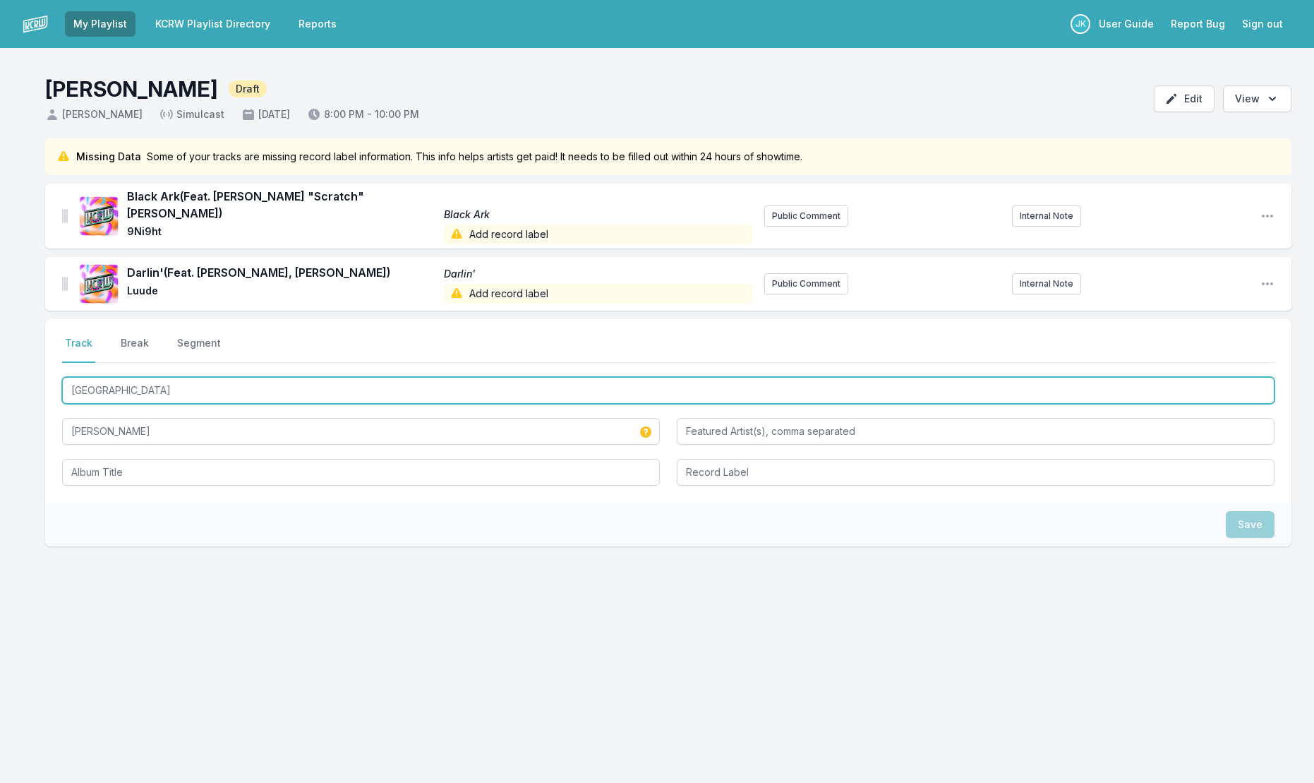
click at [163, 377] on input "[GEOGRAPHIC_DATA]" at bounding box center [668, 390] width 1212 height 27
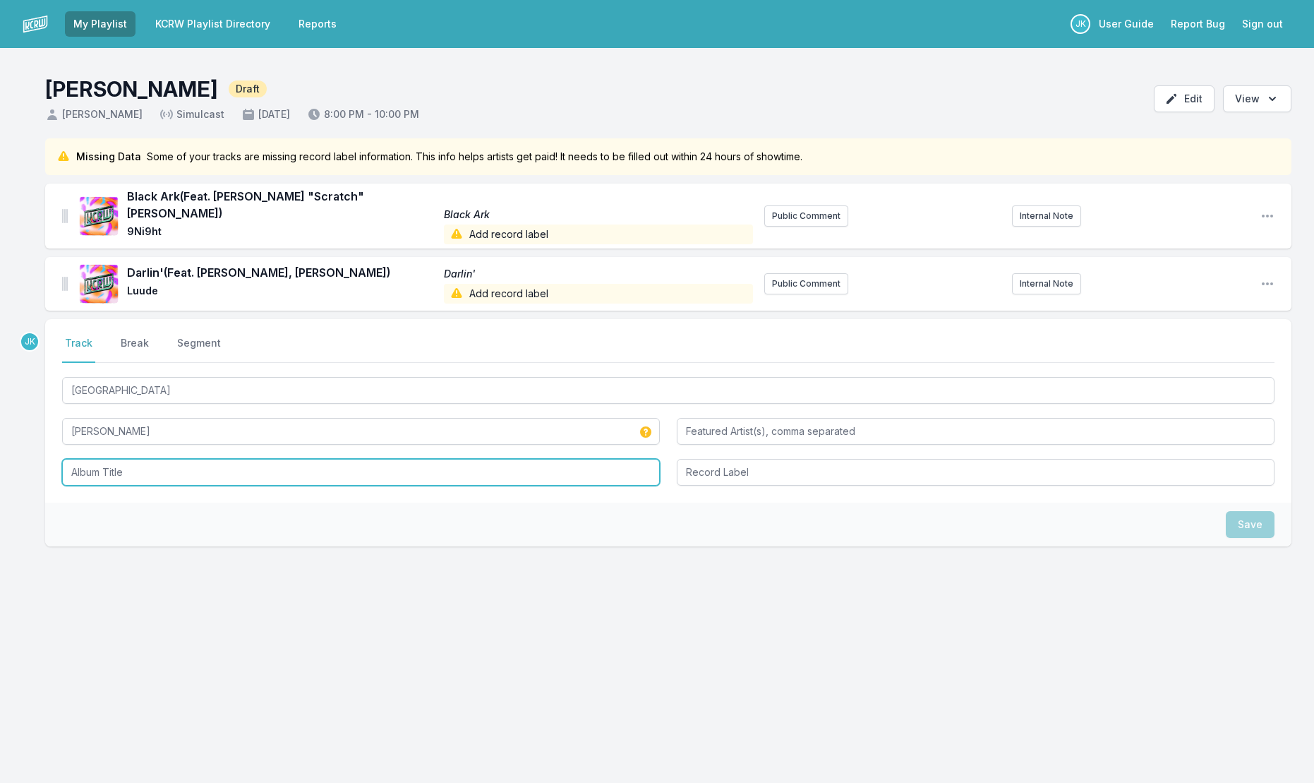
click at [134, 459] on input "Album Title" at bounding box center [361, 472] width 598 height 27
paste input "[GEOGRAPHIC_DATA]"
type input "[GEOGRAPHIC_DATA]"
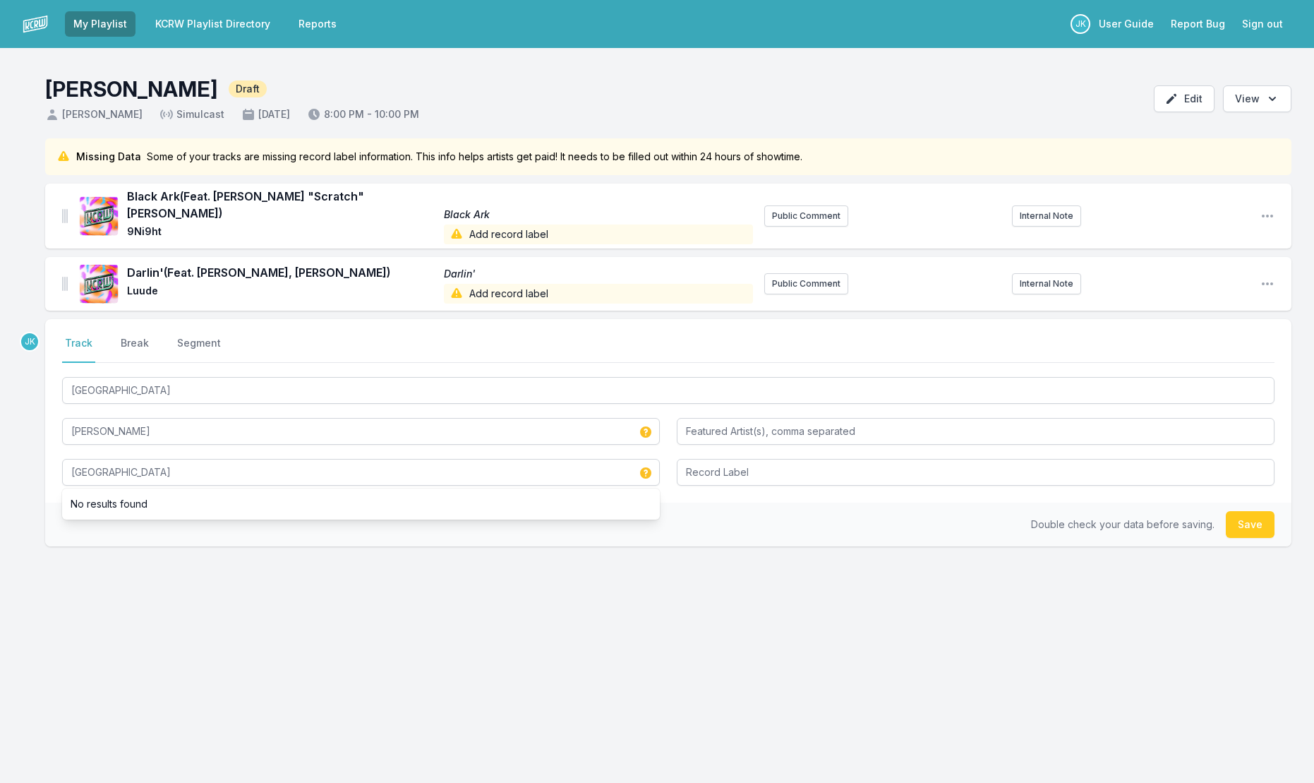
click at [260, 562] on div "JK Select a tab Track Break Segment Track Break Segment Shaftesbury Avenue [PER…" at bounding box center [668, 478] width 1246 height 318
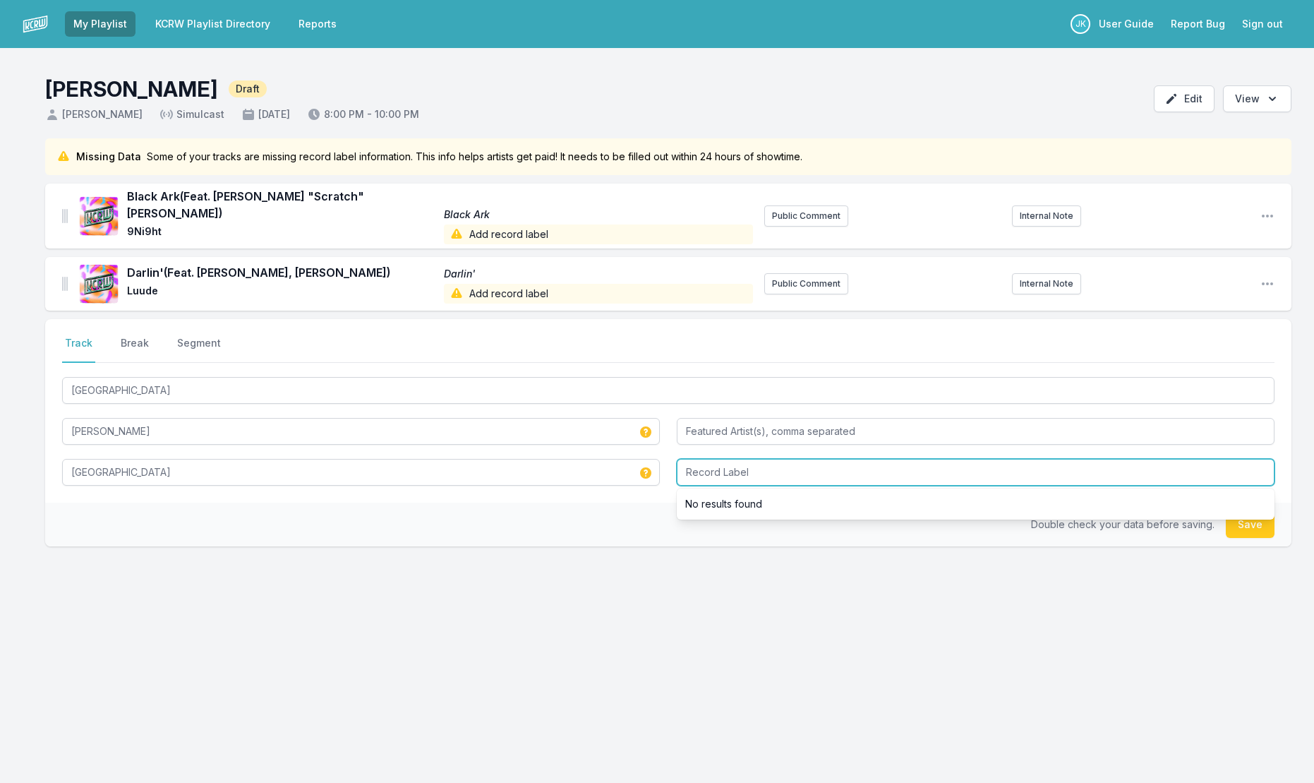
click at [730, 459] on input "Record Label" at bounding box center [976, 472] width 598 height 27
click at [768, 459] on input "Cooking Vinyl" at bounding box center [976, 472] width 598 height 27
type input "Cooking Vinyl Records"
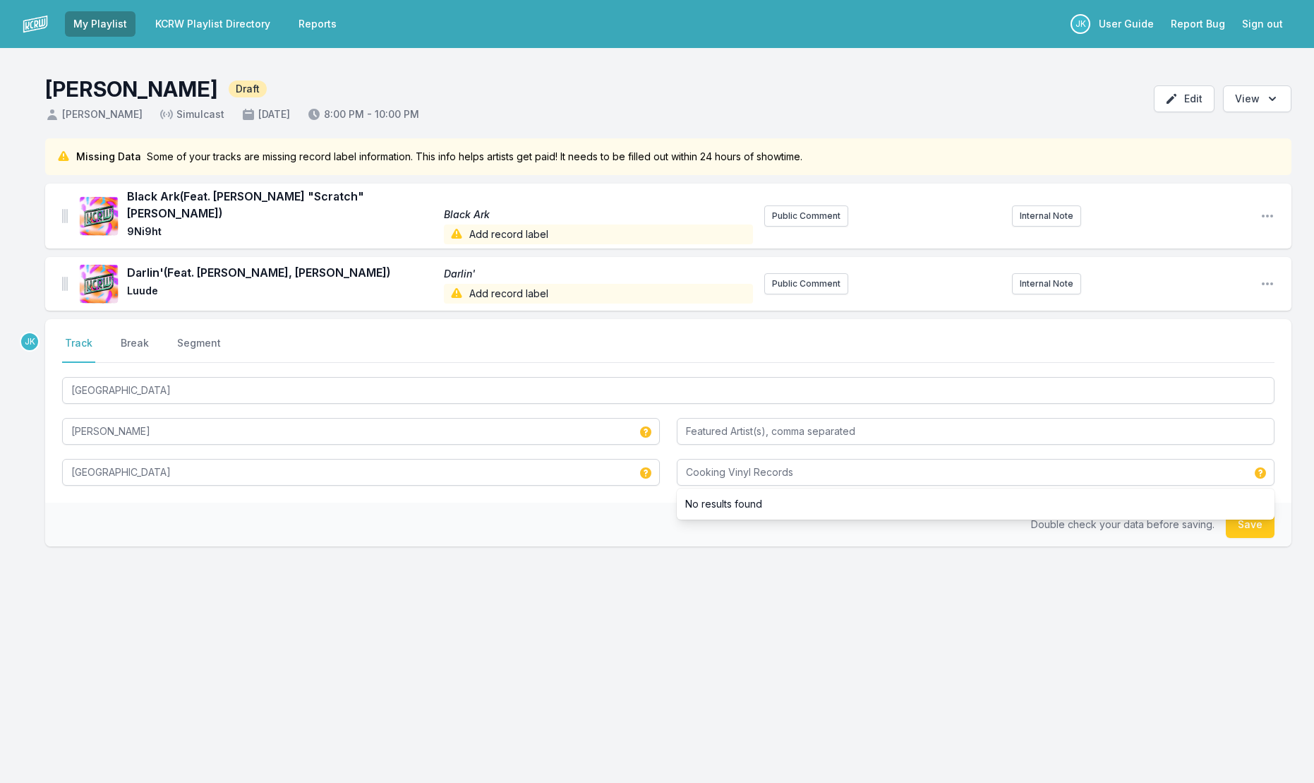
click at [1238, 519] on button "Save" at bounding box center [1250, 524] width 49 height 27
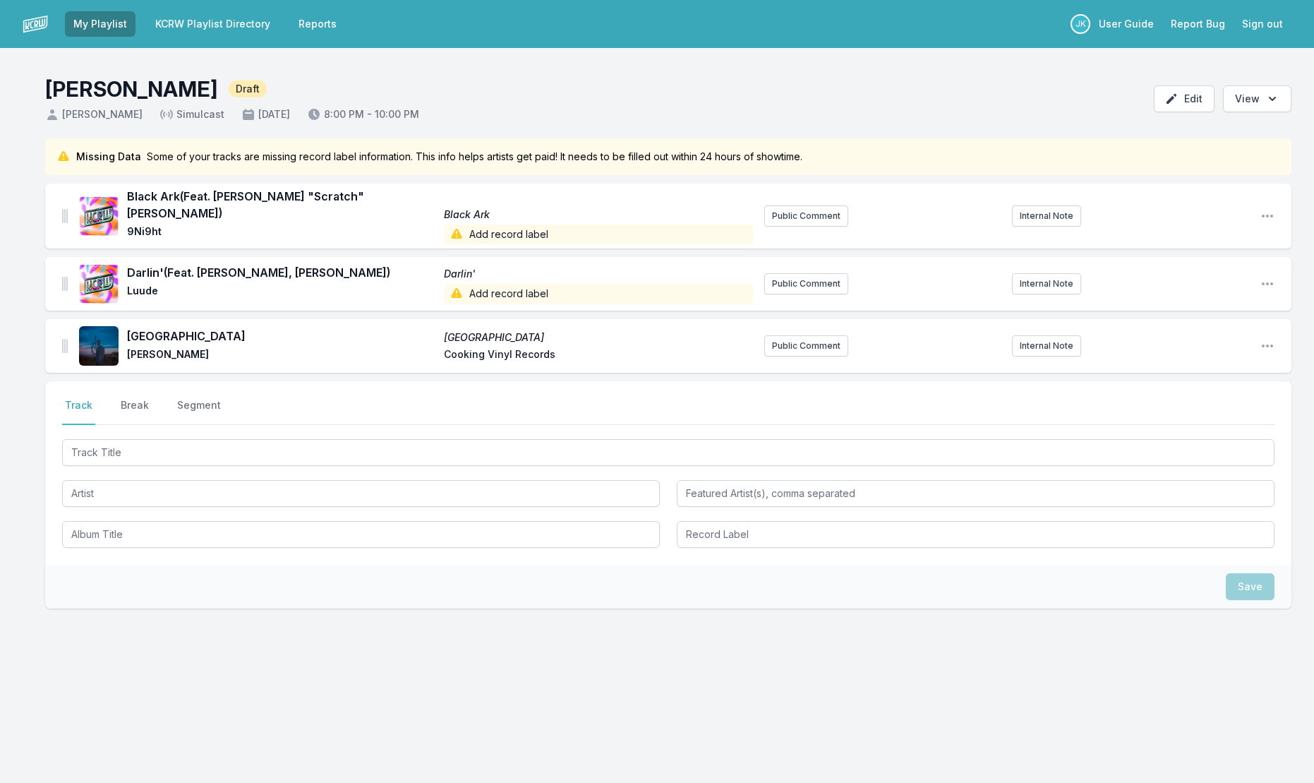
click at [478, 284] on span "Add record label" at bounding box center [598, 294] width 308 height 20
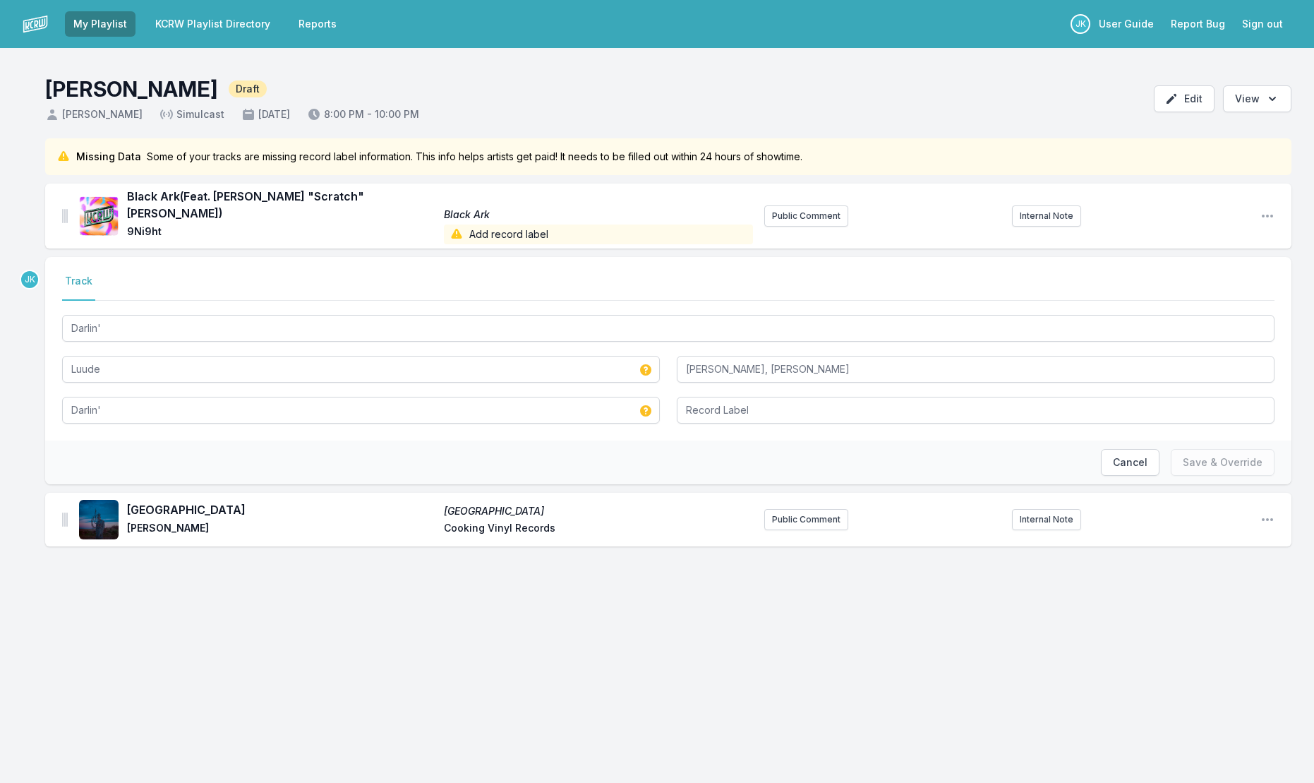
click at [12, 560] on div "Missing Data Some of your tracks are missing record label information. This inf…" at bounding box center [657, 364] width 1314 height 453
click at [1135, 460] on button "Cancel" at bounding box center [1130, 462] width 59 height 27
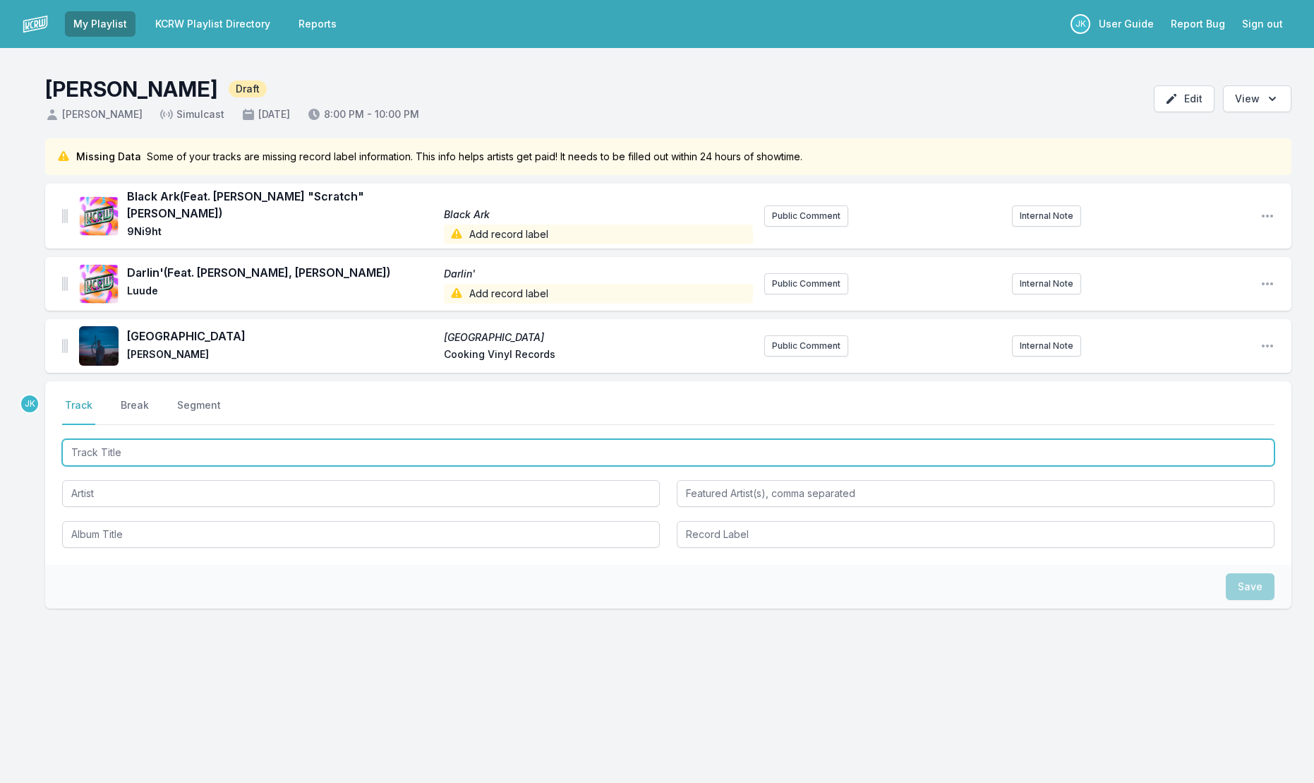
paste input "Take My Hand"
type input "Take My Hand"
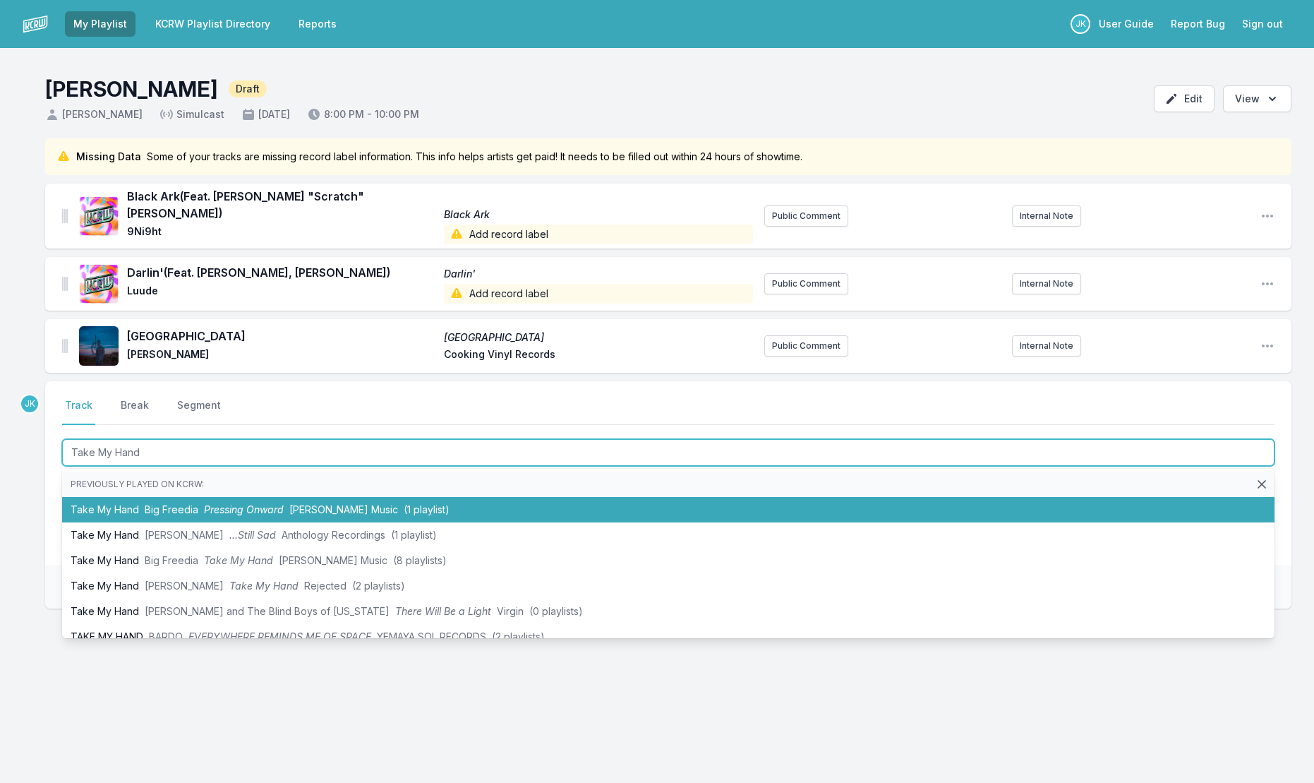
click at [106, 502] on li "Take My Hand Big Freedia Pressing Onward [PERSON_NAME] Music (1 playlist)" at bounding box center [668, 509] width 1212 height 25
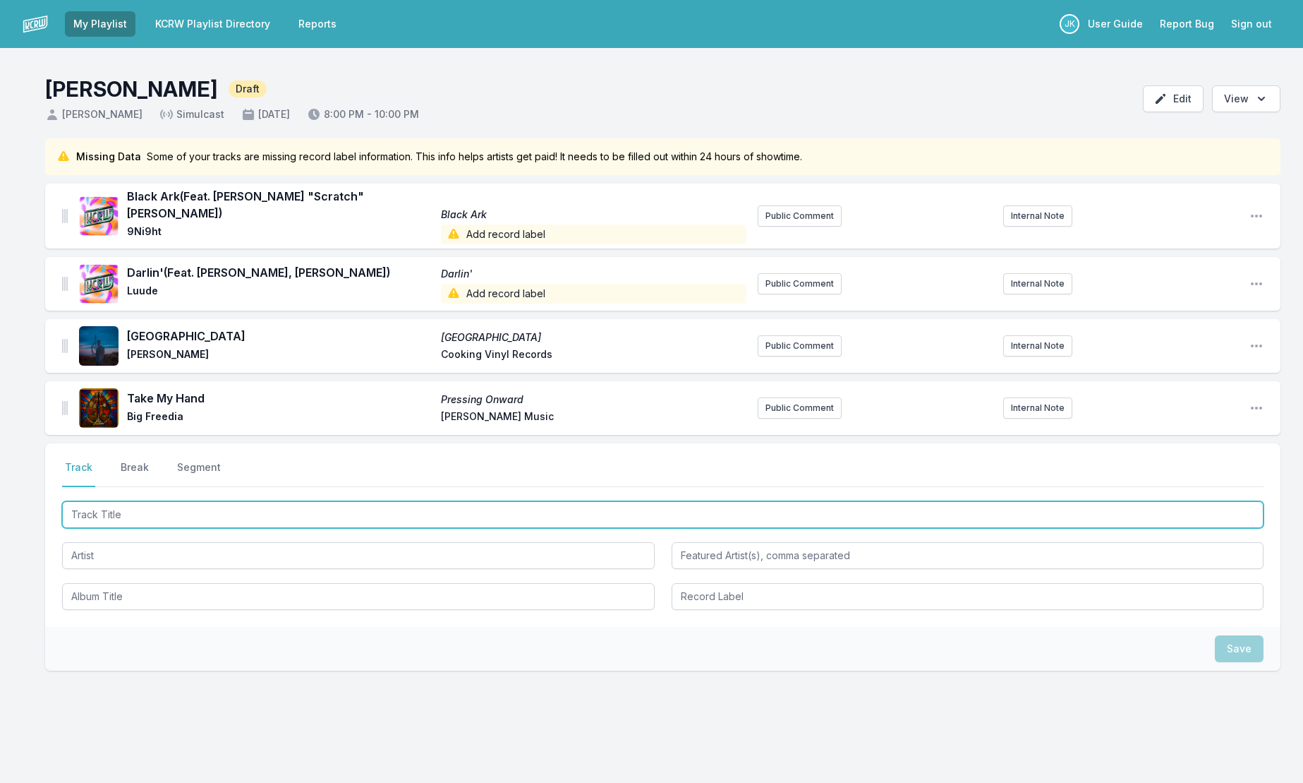
paste input "NO CAP"
type input "NO CAP"
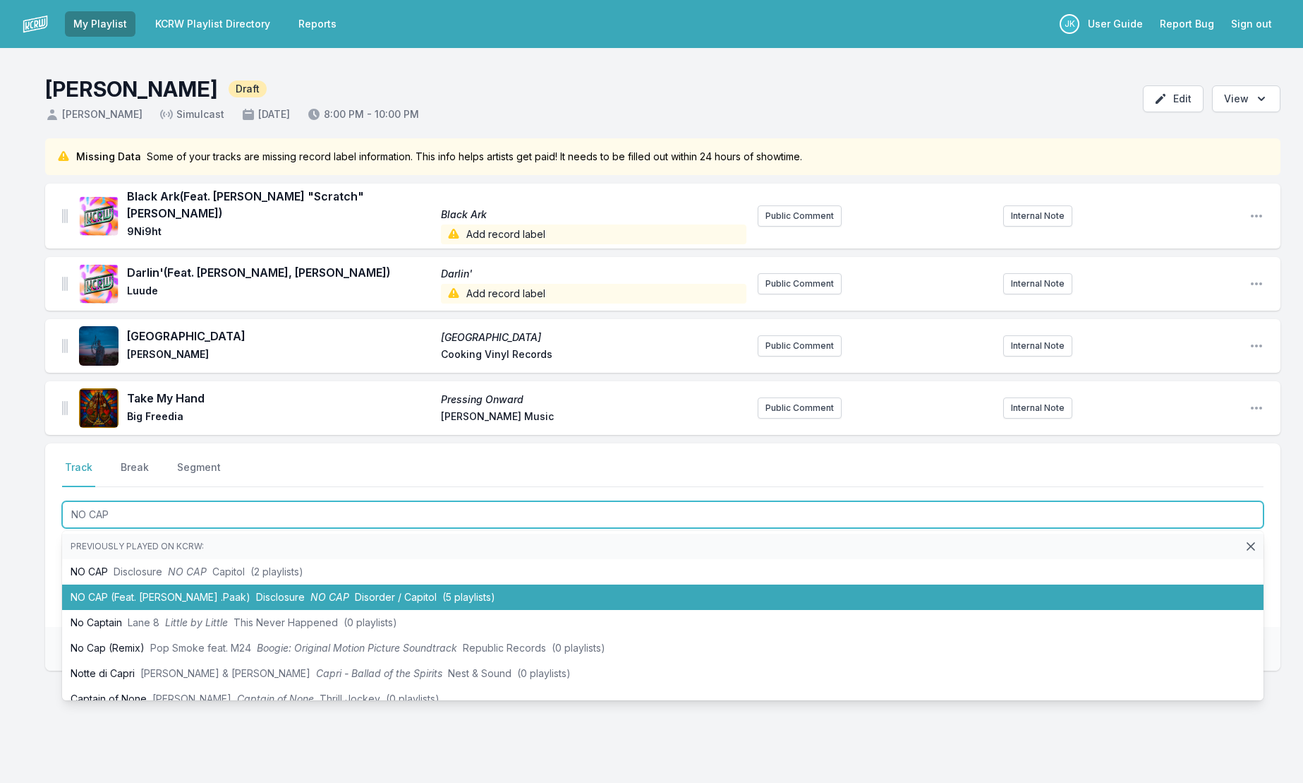
click at [118, 584] on li "NO CAP (Feat. [PERSON_NAME] .Paak) Disclosure NO CAP Disorder / Capitol (5 play…" at bounding box center [663, 596] width 1202 height 25
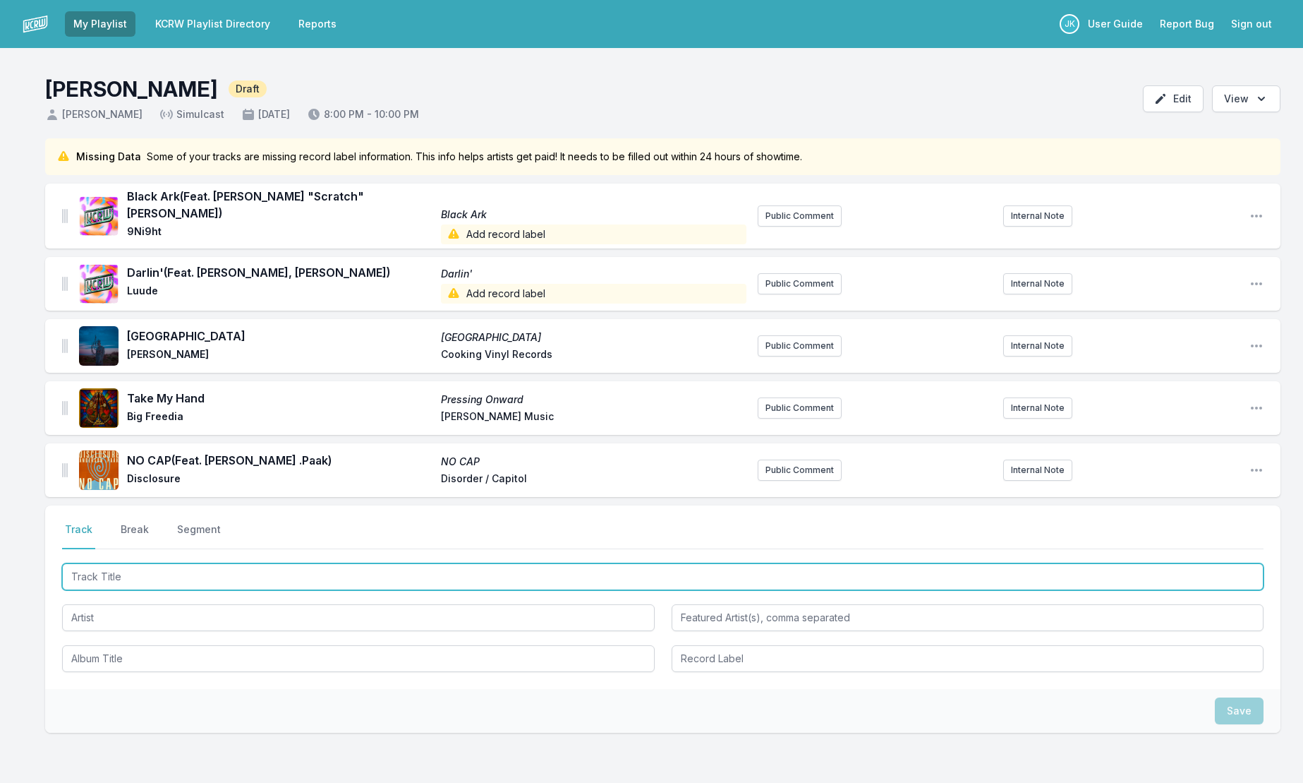
paste input "orphan"
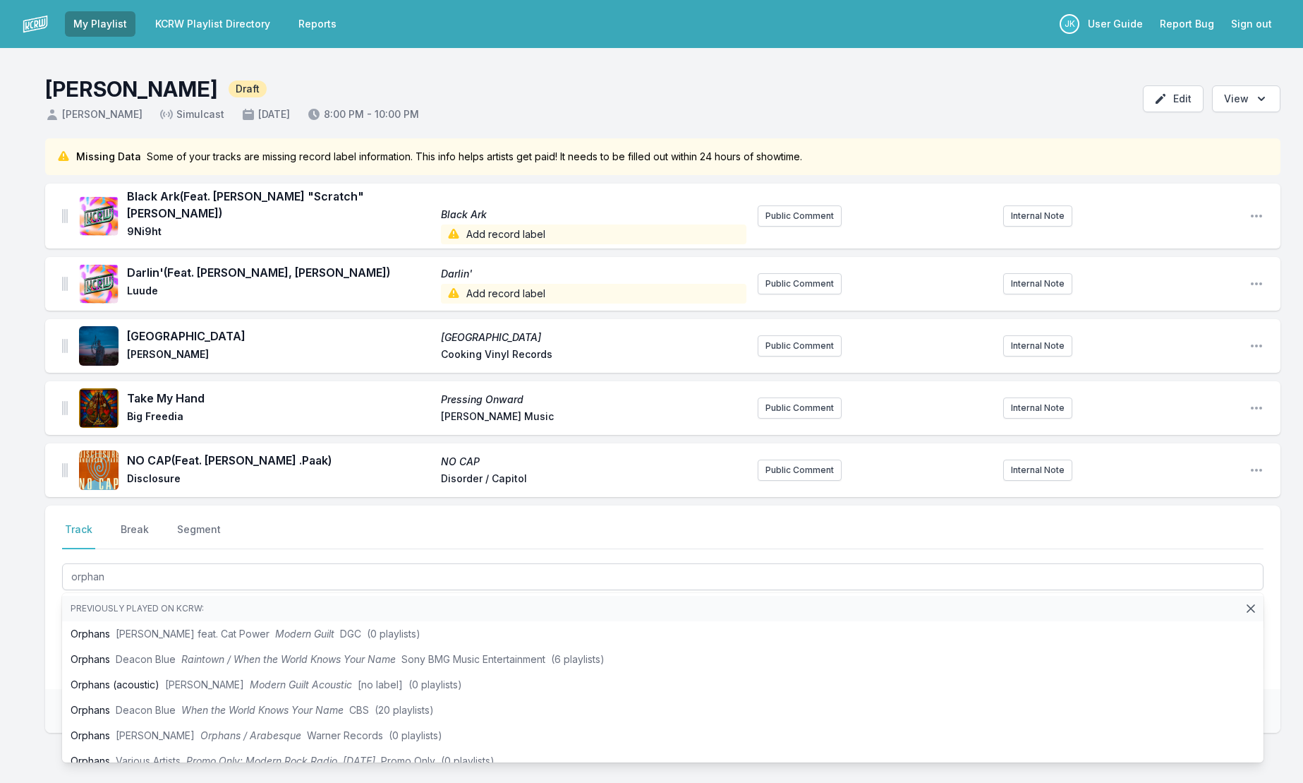
type input "orphan"
click at [47, 611] on div "Select a tab Track Break Segment Track Break Segment orphan Previously played o…" at bounding box center [663, 596] width 1236 height 183
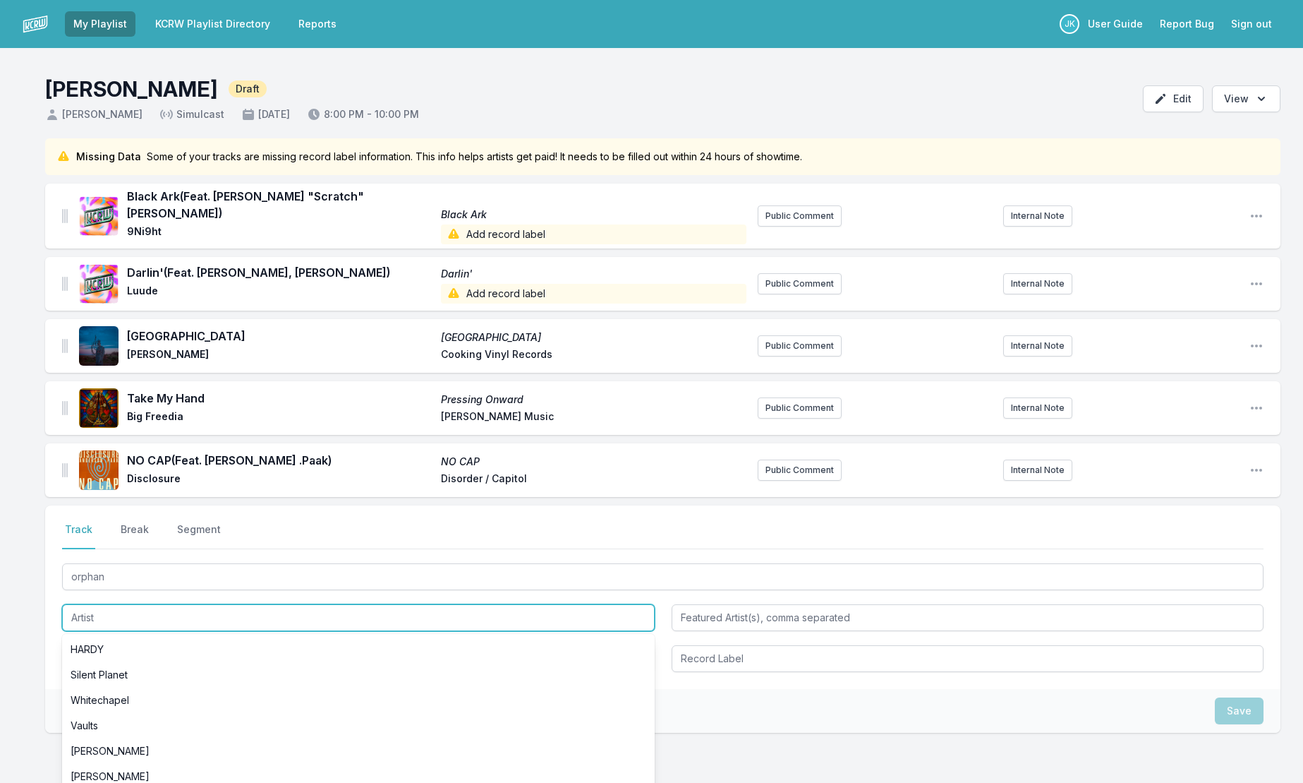
click at [83, 605] on input "Artist" at bounding box center [358, 617] width 593 height 27
paste input "kennyhoopla"
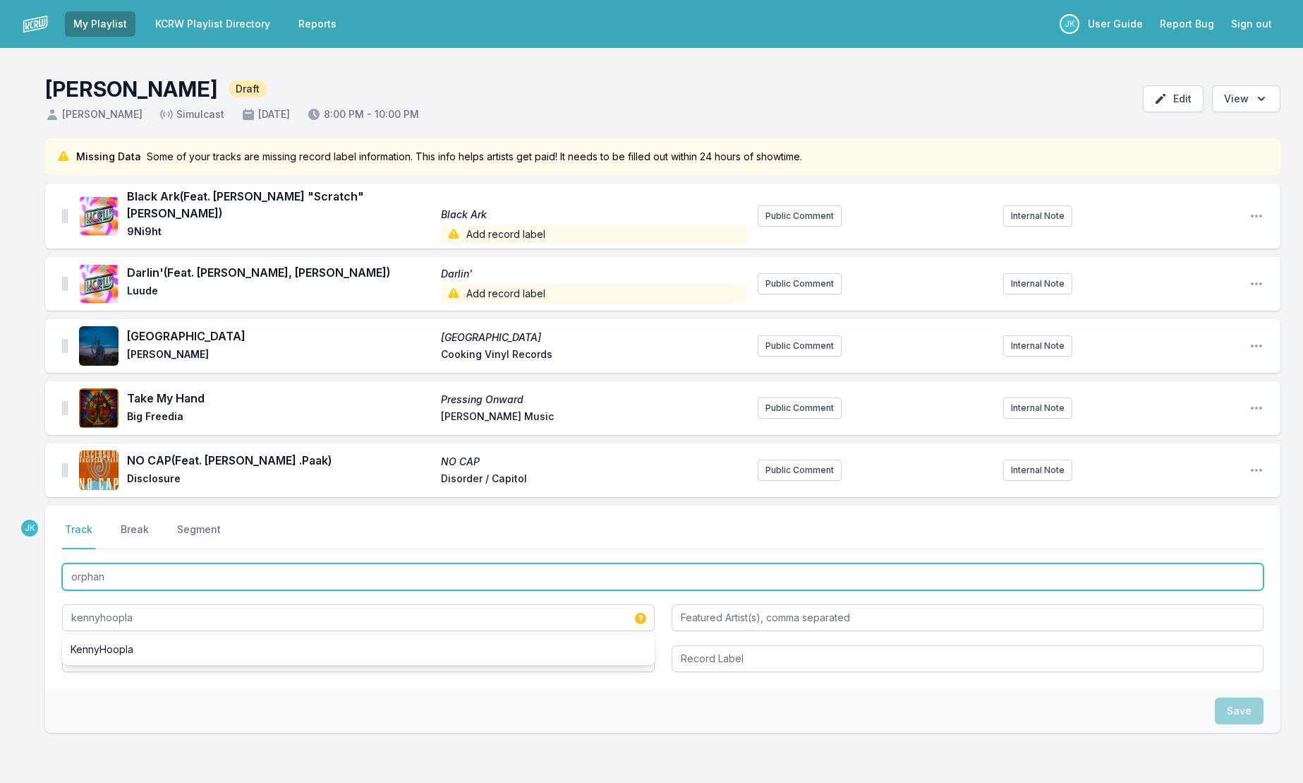
click at [114, 564] on input "orphan" at bounding box center [663, 576] width 1202 height 27
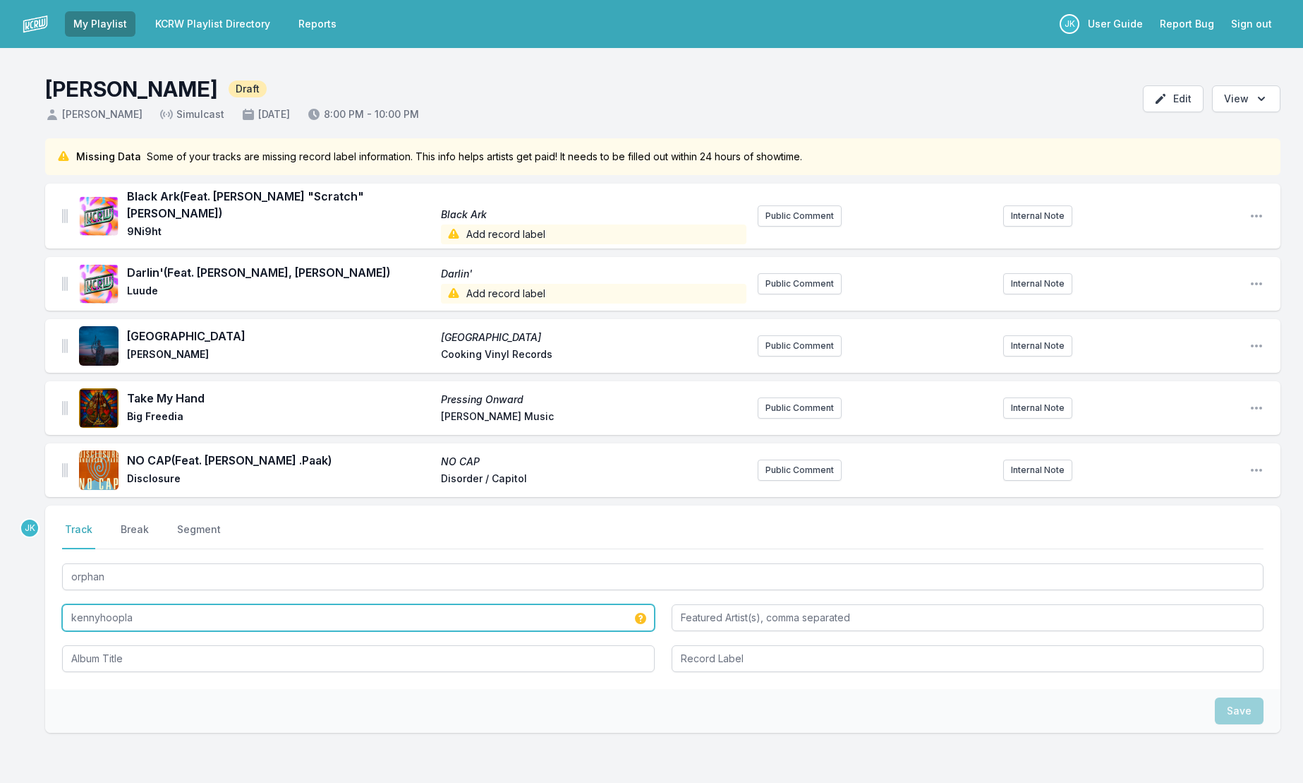
click at [103, 610] on input "kennyhoopla" at bounding box center [358, 617] width 593 height 27
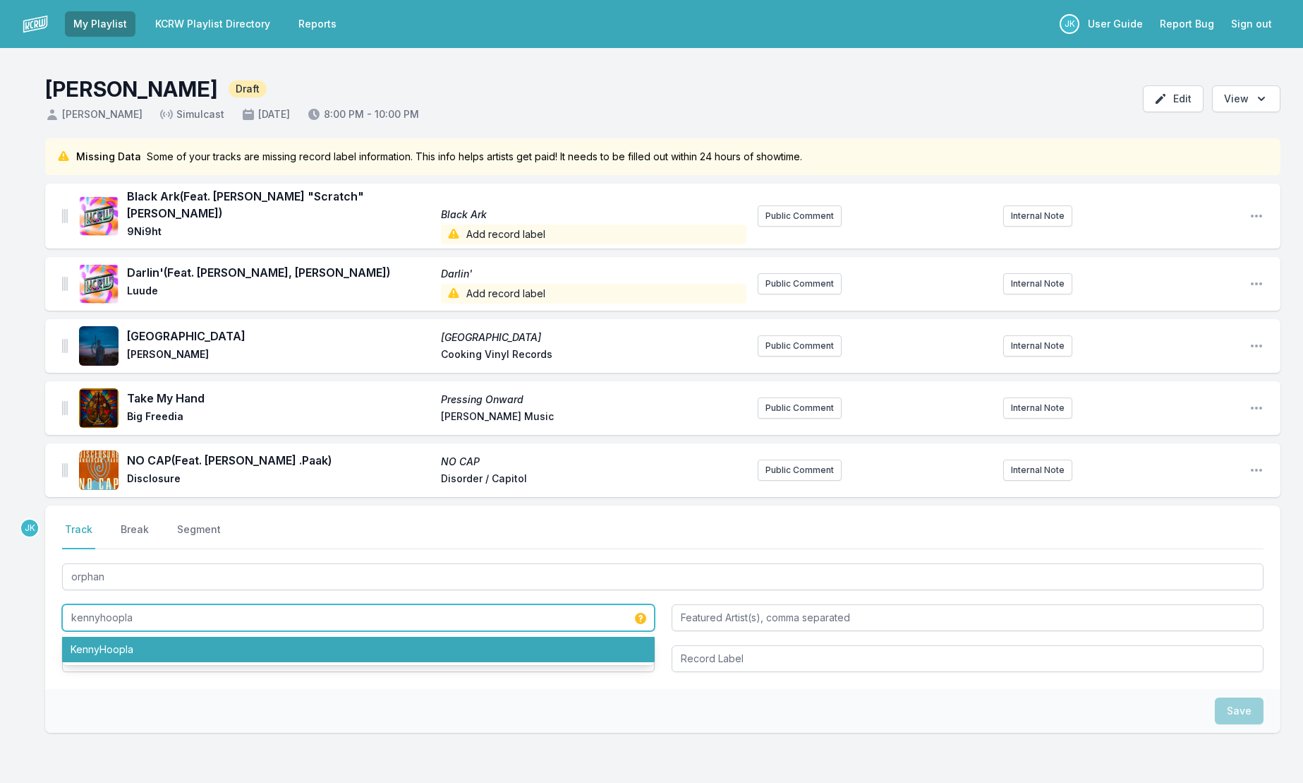
click at [102, 643] on li "KennyHoopla" at bounding box center [358, 648] width 593 height 25
type input "KennyHoopla"
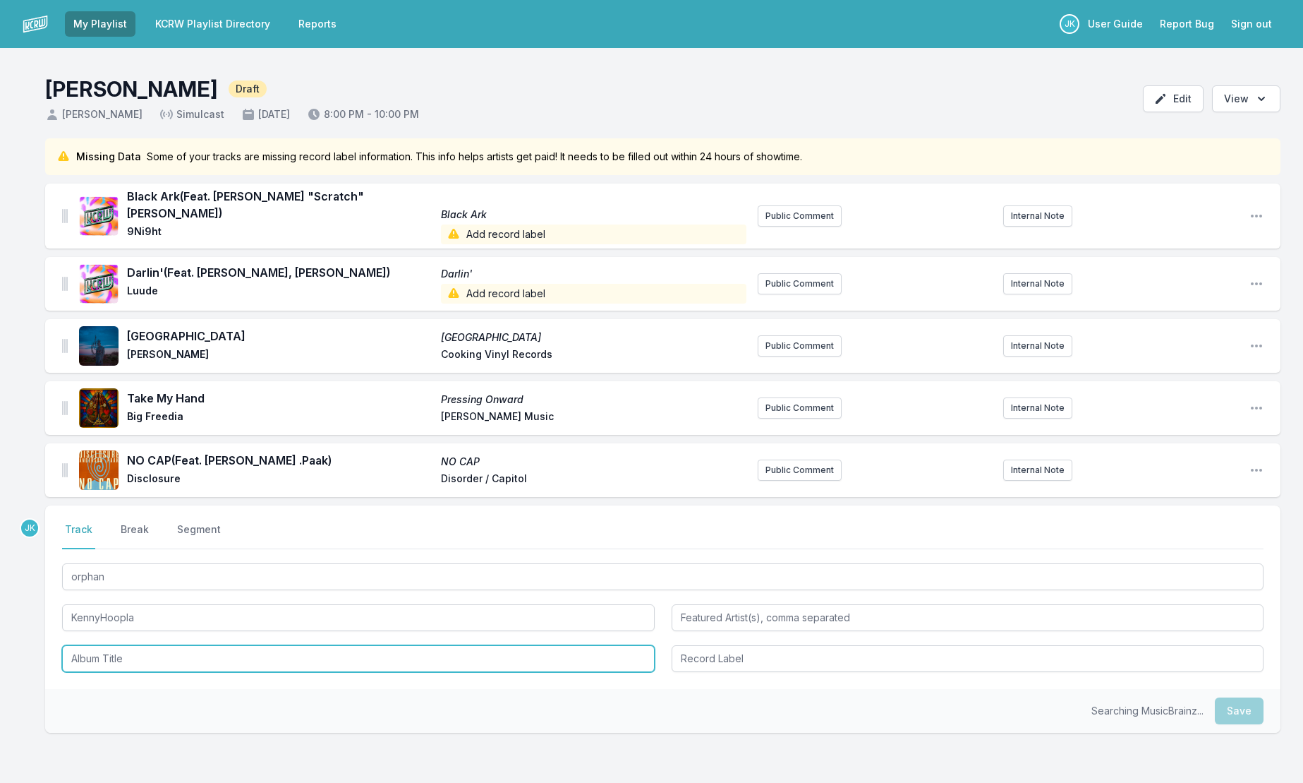
click at [102, 645] on input "Album Title" at bounding box center [358, 658] width 593 height 27
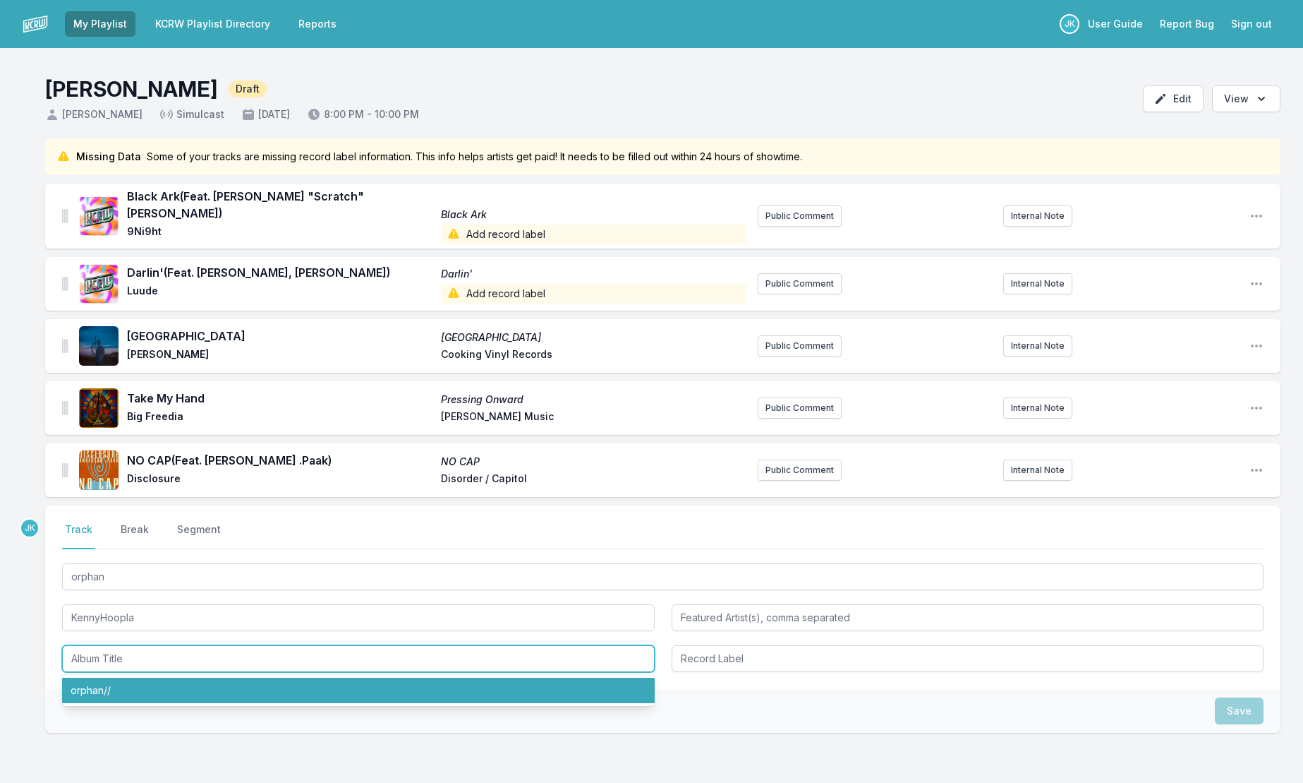
click at [108, 682] on li "orphan//" at bounding box center [358, 689] width 593 height 25
type input "orphan//"
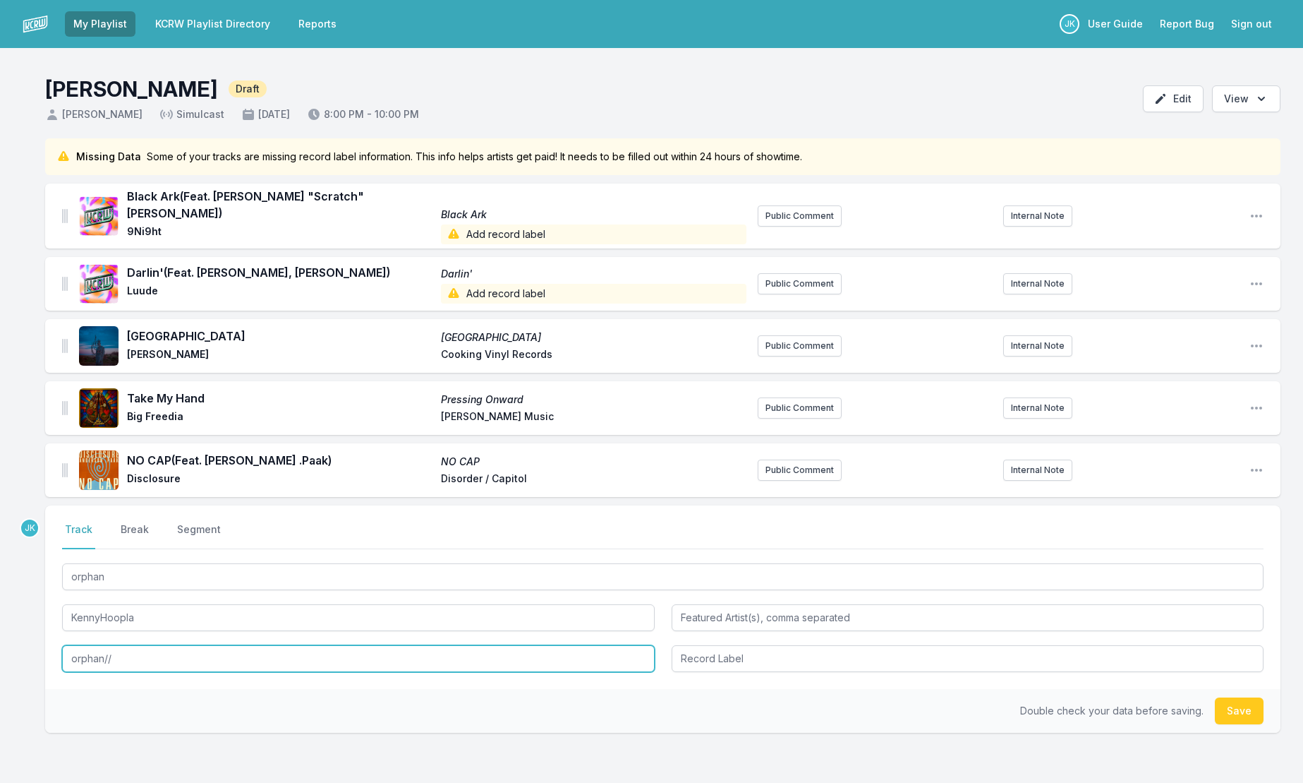
drag, startPoint x: 119, startPoint y: 650, endPoint x: 101, endPoint y: 655, distance: 18.3
click at [57, 644] on div "Select a tab Track Break Segment Track Break Segment orphan KennyHoopla orphan//" at bounding box center [663, 596] width 1236 height 183
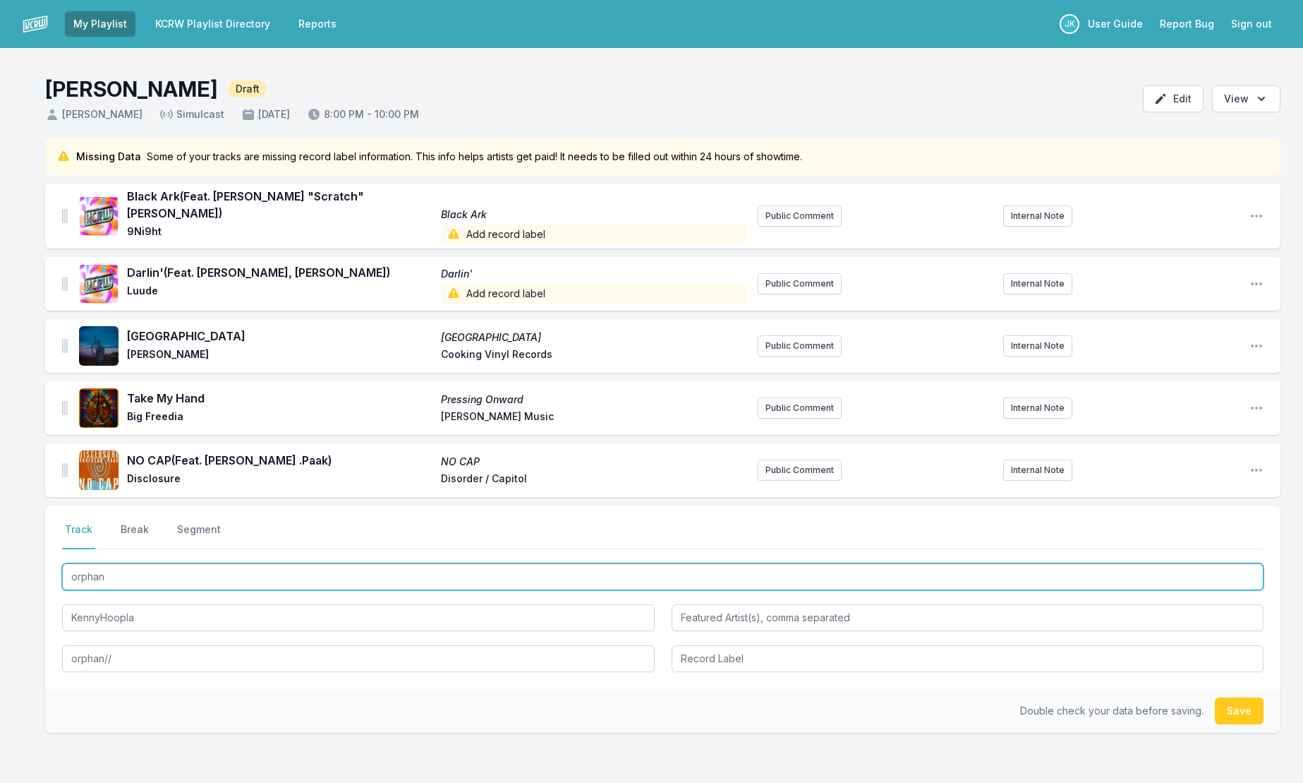
click at [111, 570] on input "orphan" at bounding box center [663, 576] width 1202 height 27
click at [111, 569] on input "orphan" at bounding box center [663, 576] width 1202 height 27
paste input "//"
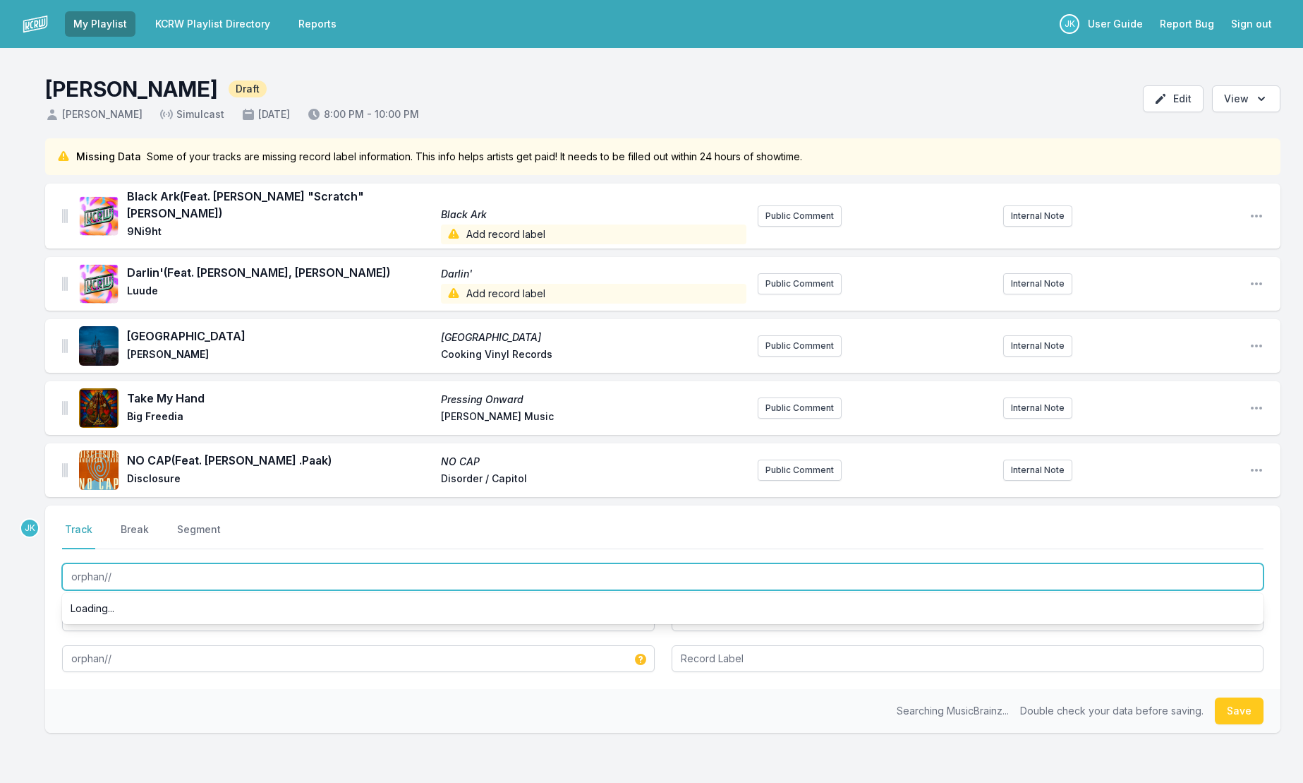
type input "orphan//"
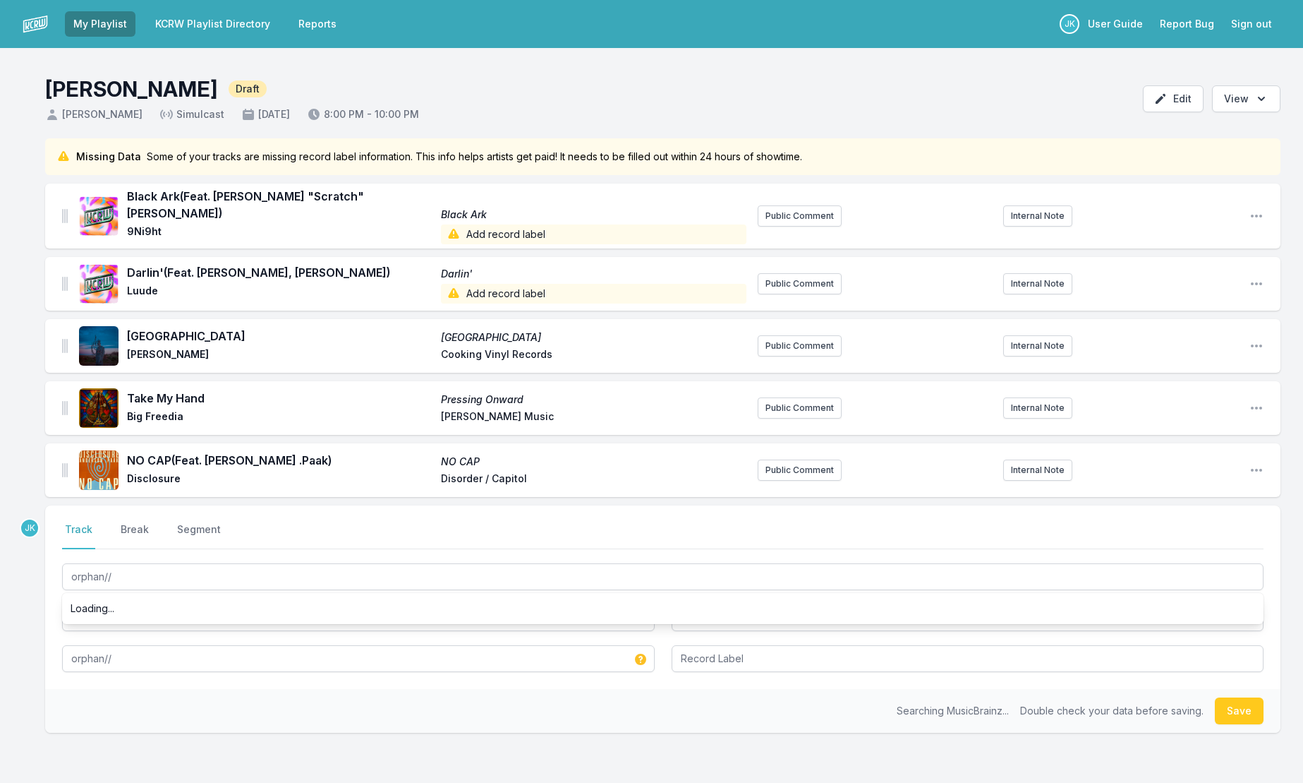
click at [15, 642] on div "Missing Data Some of your tracks are missing record label information. This inf…" at bounding box center [651, 503] width 1303 height 730
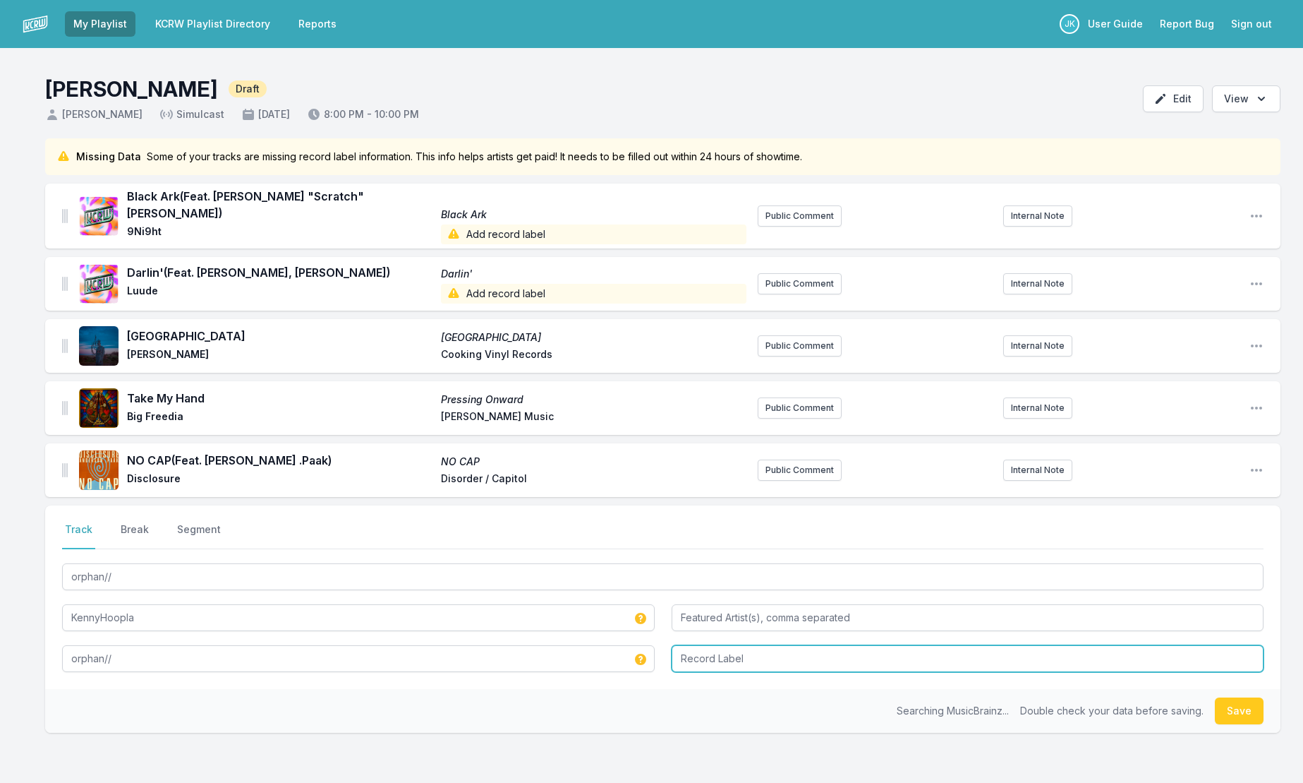
click at [715, 646] on input "Record Label" at bounding box center [968, 658] width 593 height 27
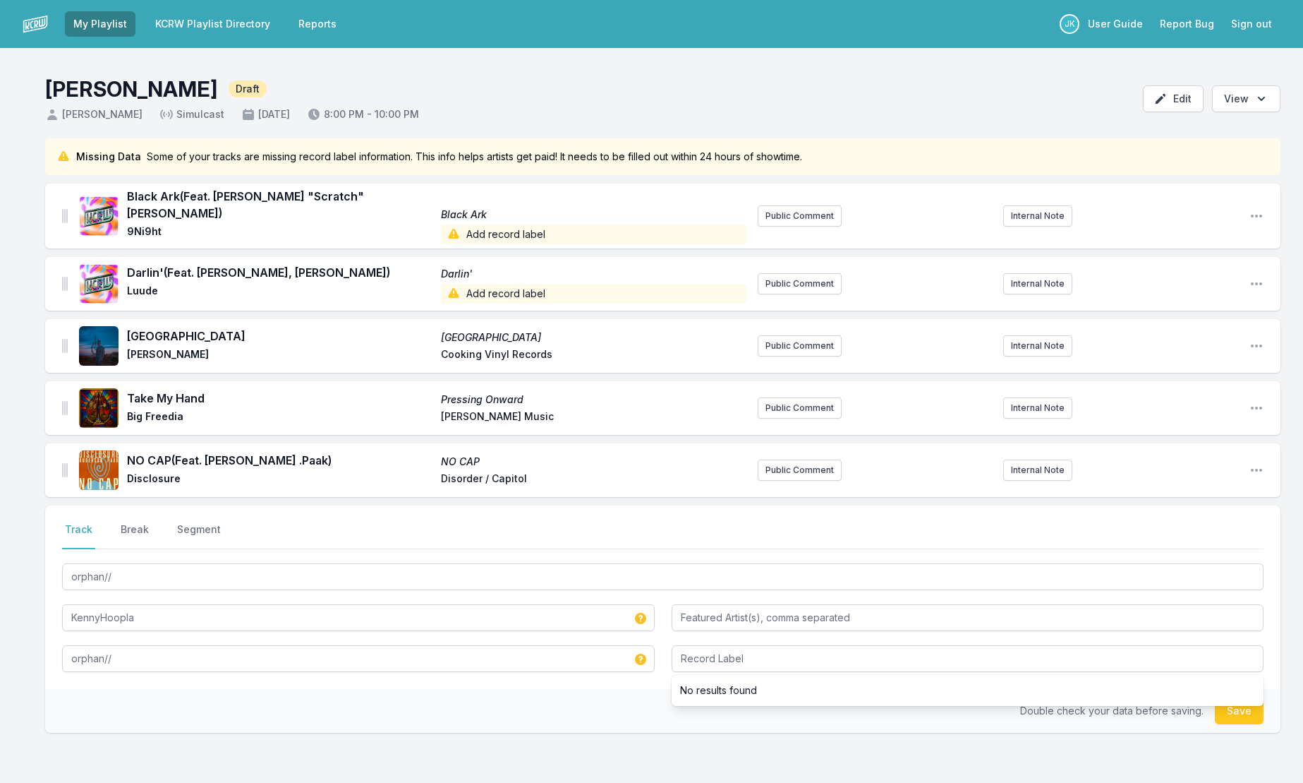
click at [1230, 703] on button "Save" at bounding box center [1239, 710] width 49 height 27
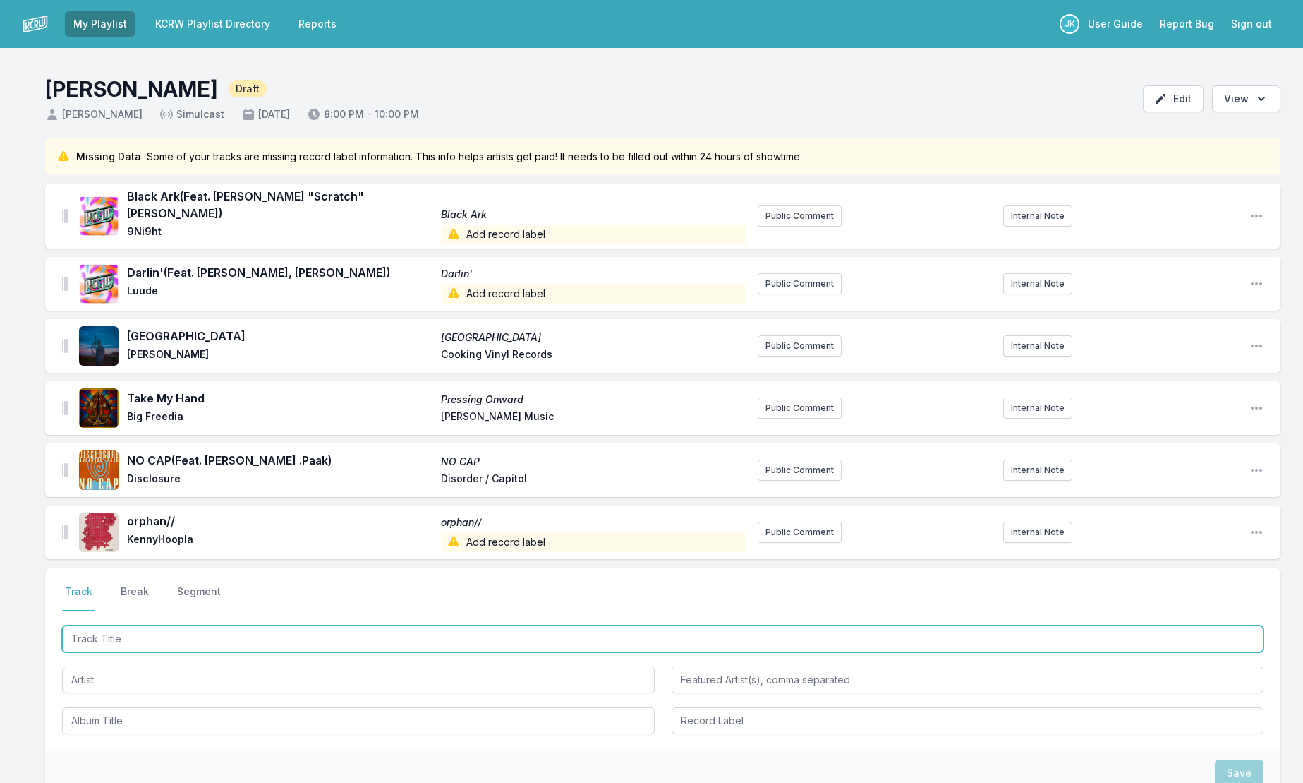
click at [102, 625] on input "Track Title" at bounding box center [663, 638] width 1202 height 27
type input "Y"
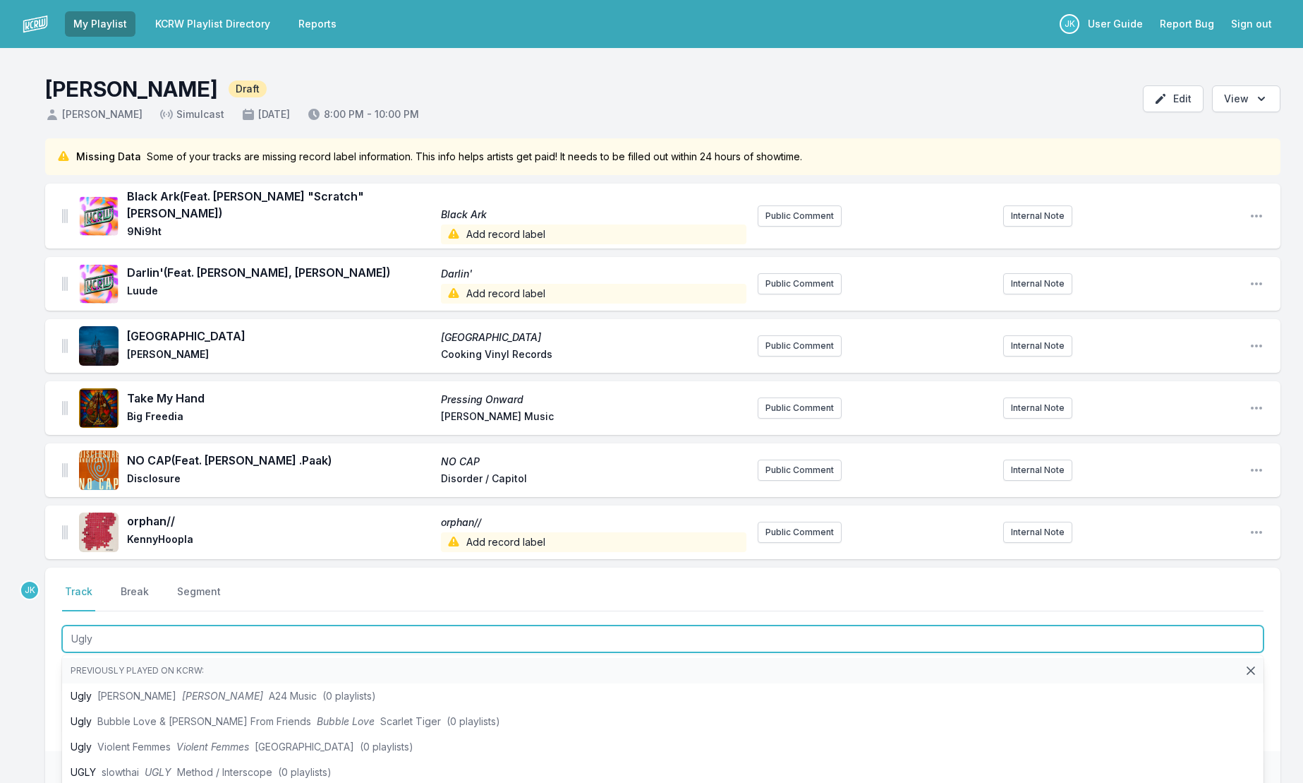
type input "Ugly"
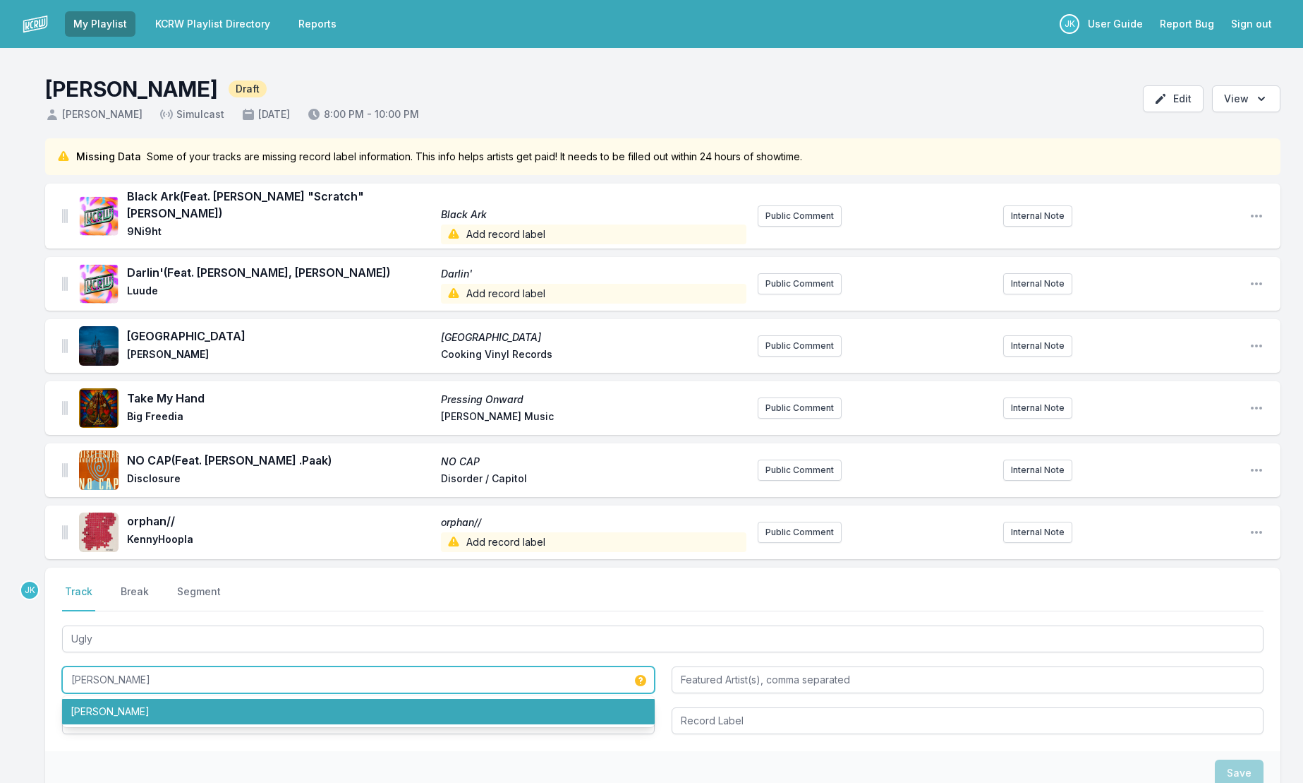
click at [97, 699] on li "[PERSON_NAME]" at bounding box center [358, 711] width 593 height 25
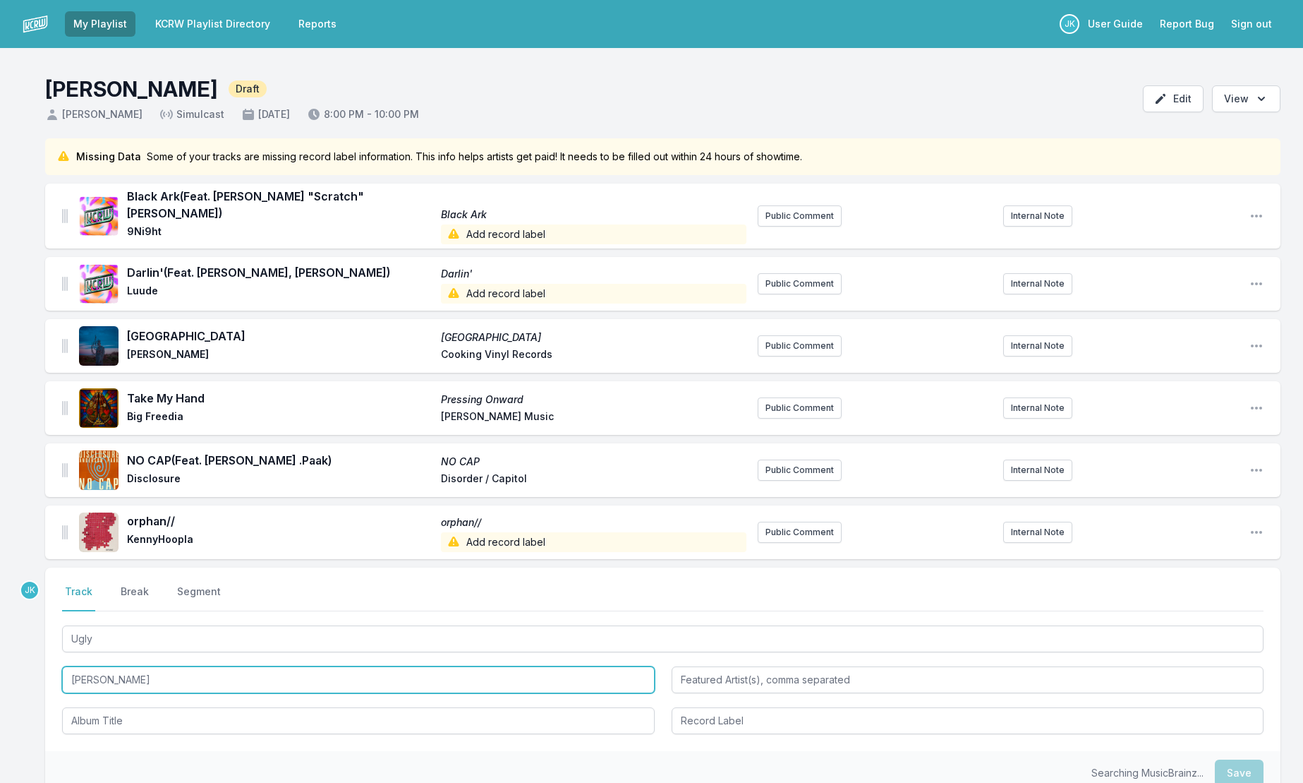
type input "[PERSON_NAME]"
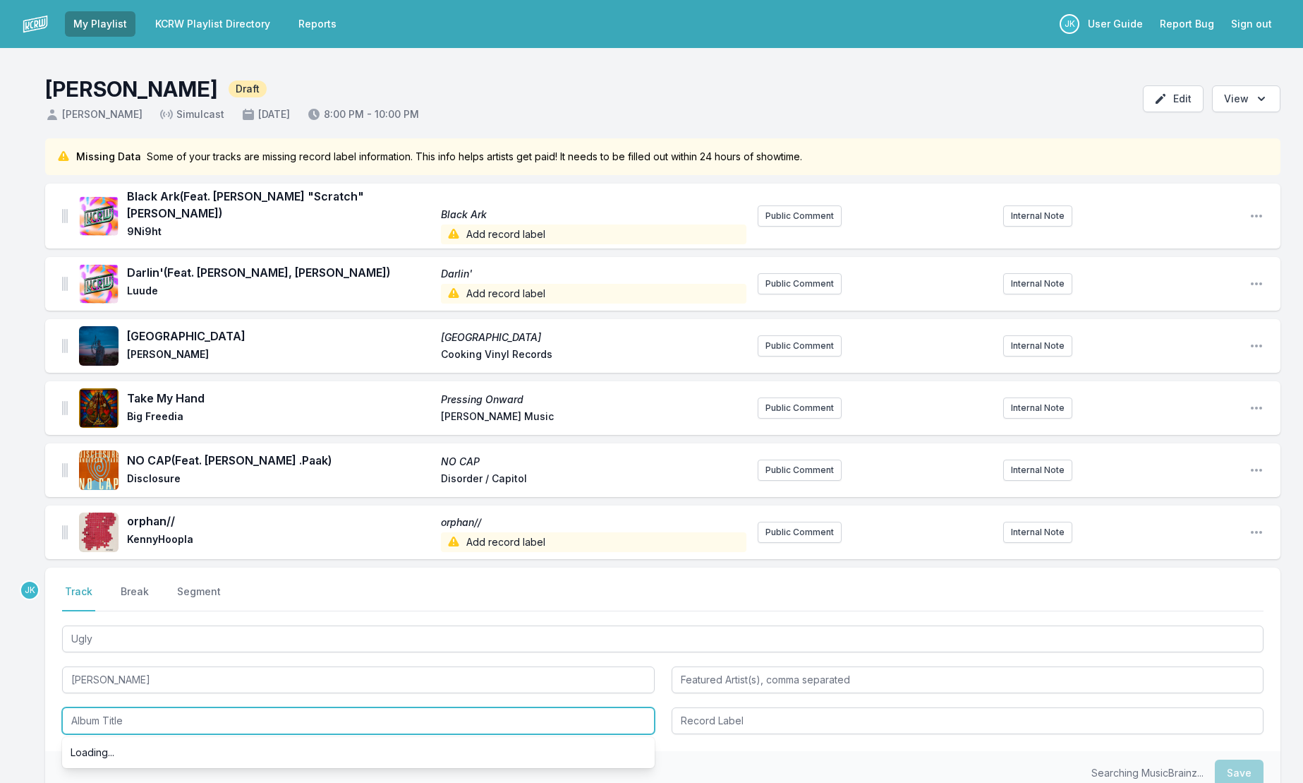
click at [103, 707] on input "Album Title" at bounding box center [358, 720] width 593 height 27
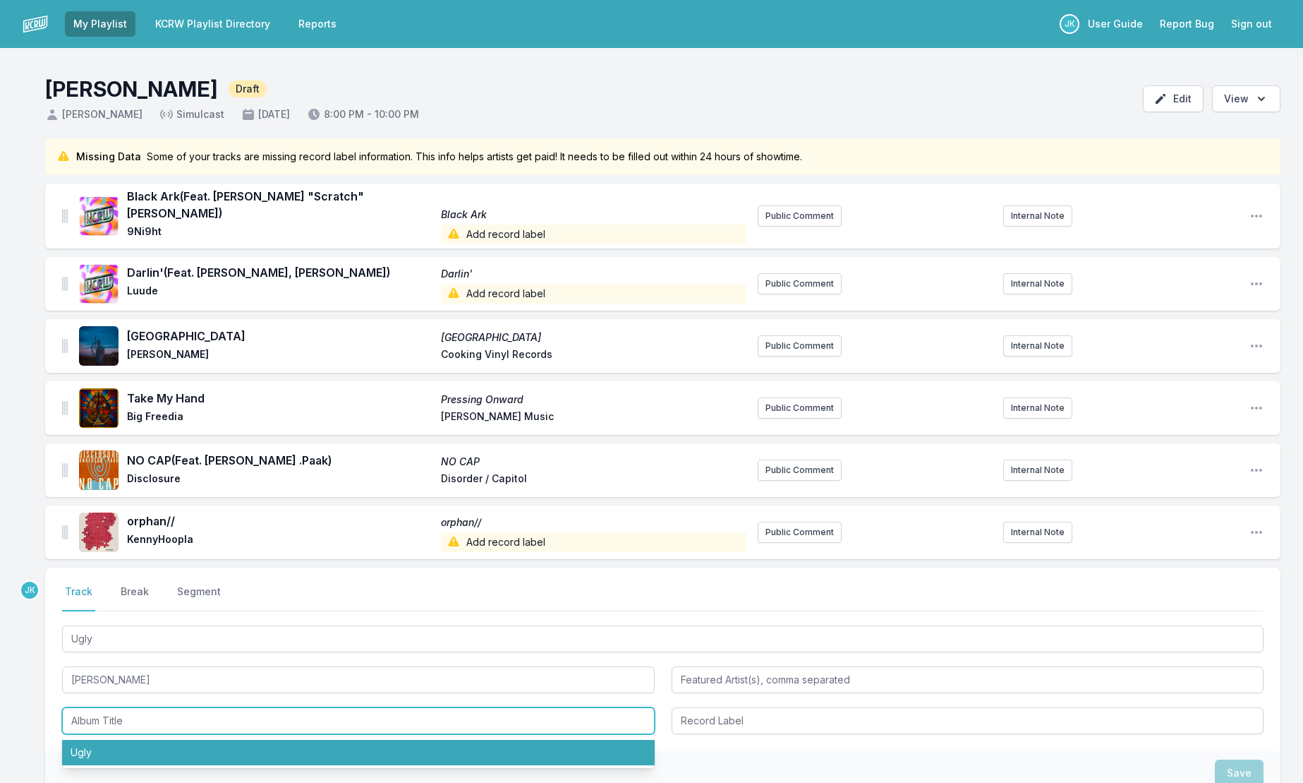
click at [99, 739] on li "Ugly" at bounding box center [358, 751] width 593 height 25
type input "Ugly"
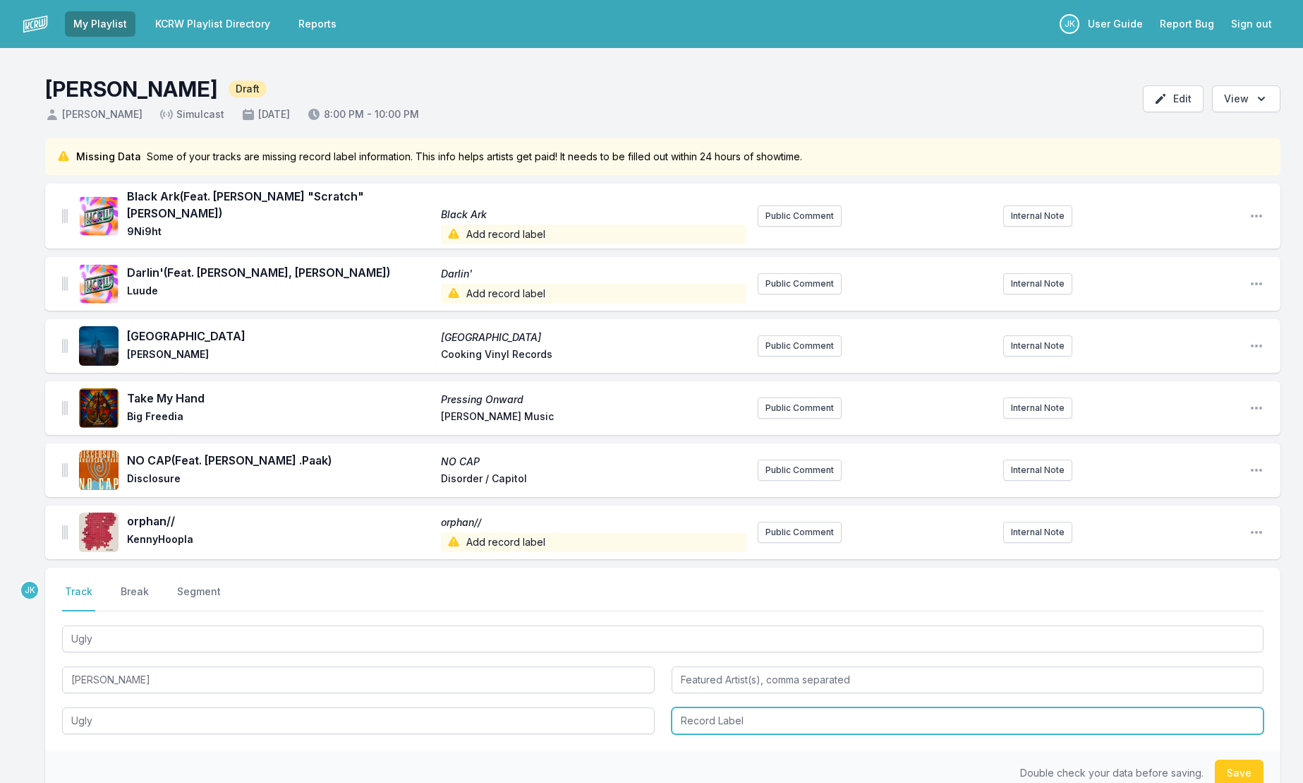
click at [698, 707] on input "Record Label" at bounding box center [968, 720] width 593 height 27
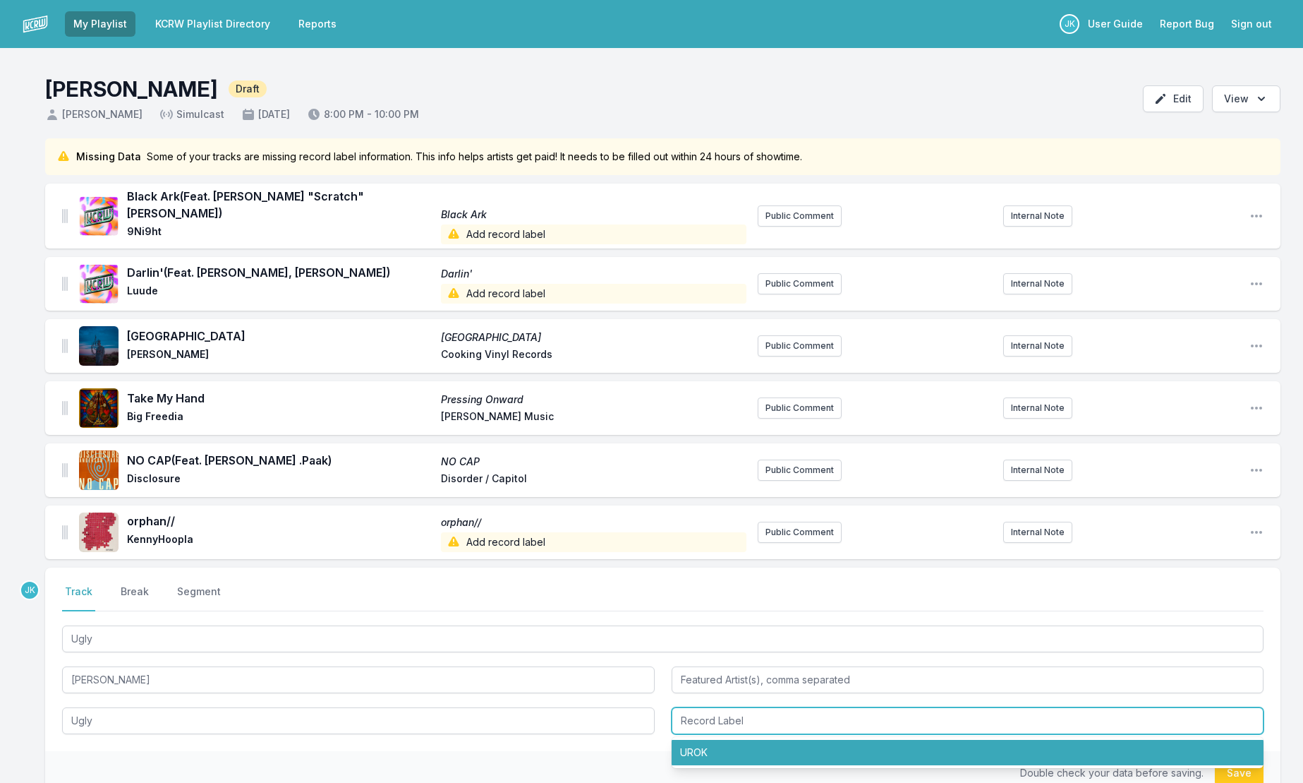
click at [705, 739] on li "UROK" at bounding box center [968, 751] width 593 height 25
type input "UROK"
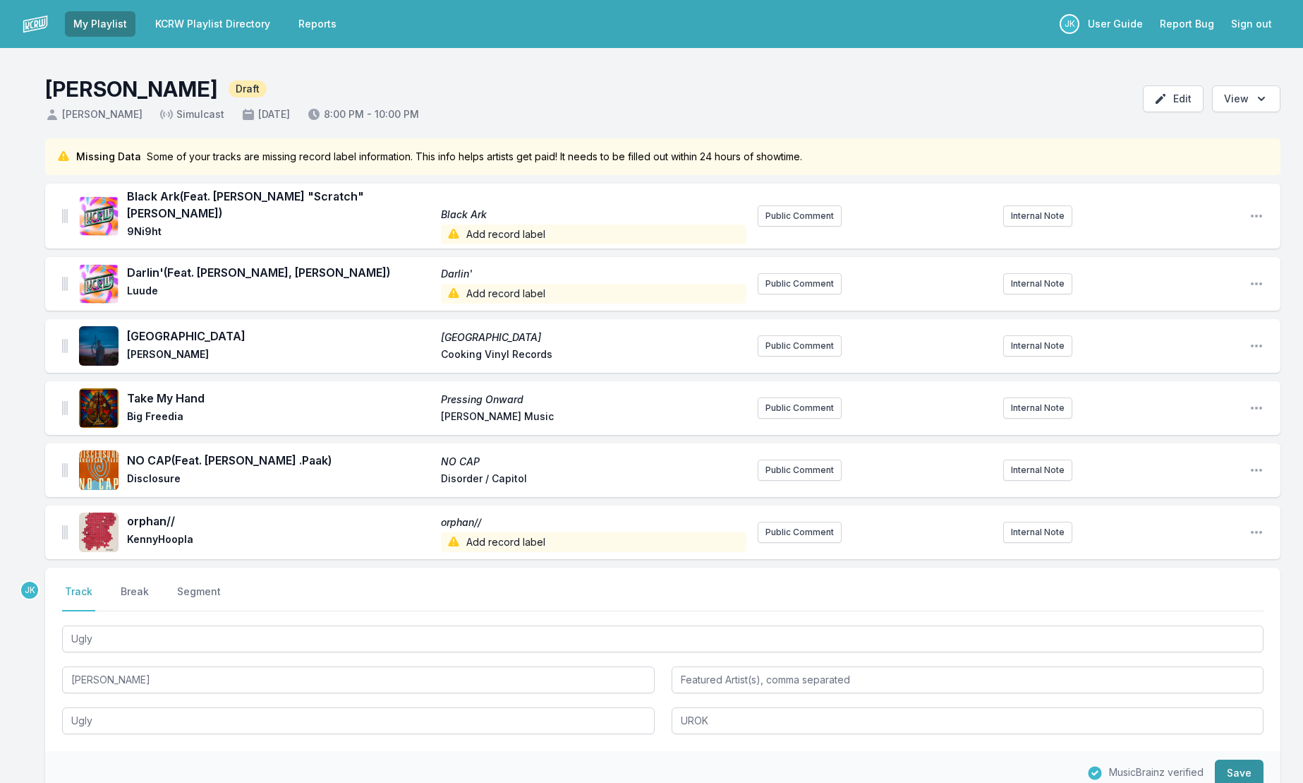
click at [1244, 759] on button "Save" at bounding box center [1239, 772] width 49 height 27
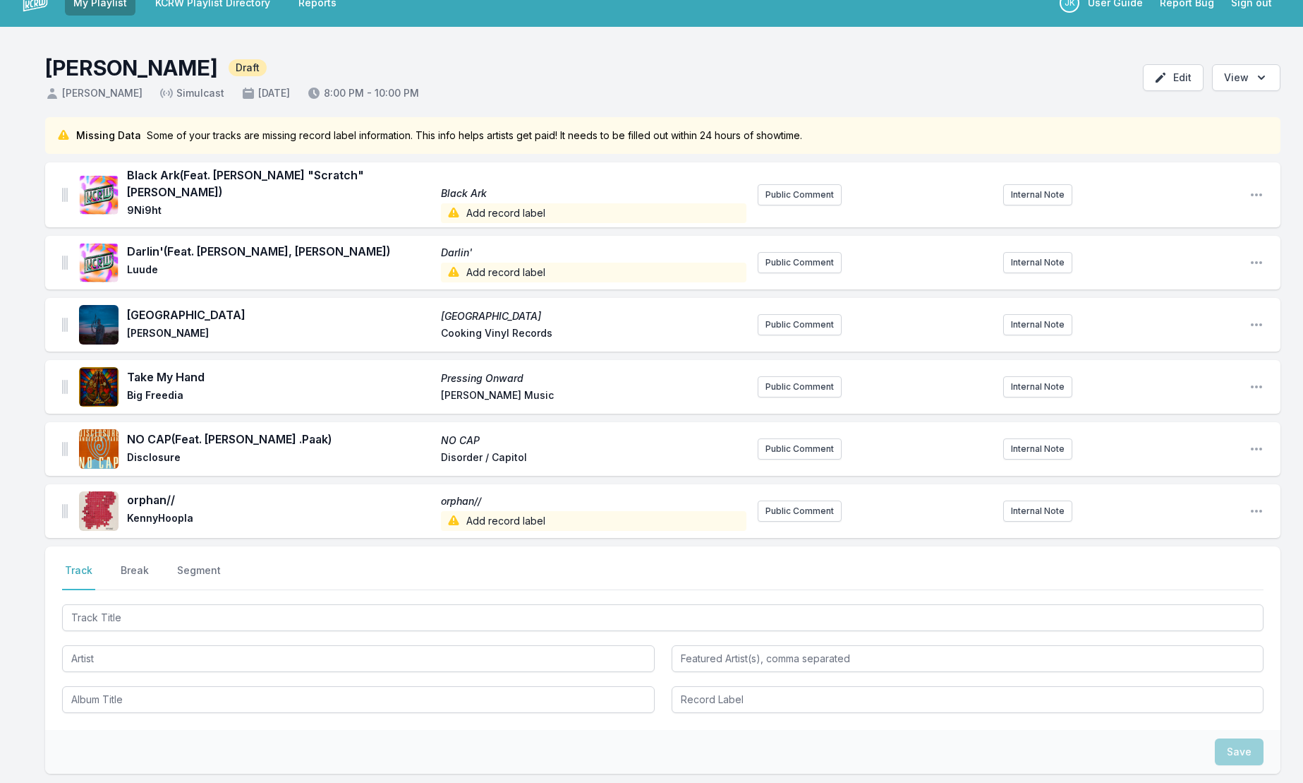
scroll to position [136, 0]
